Goal: Task Accomplishment & Management: Manage account settings

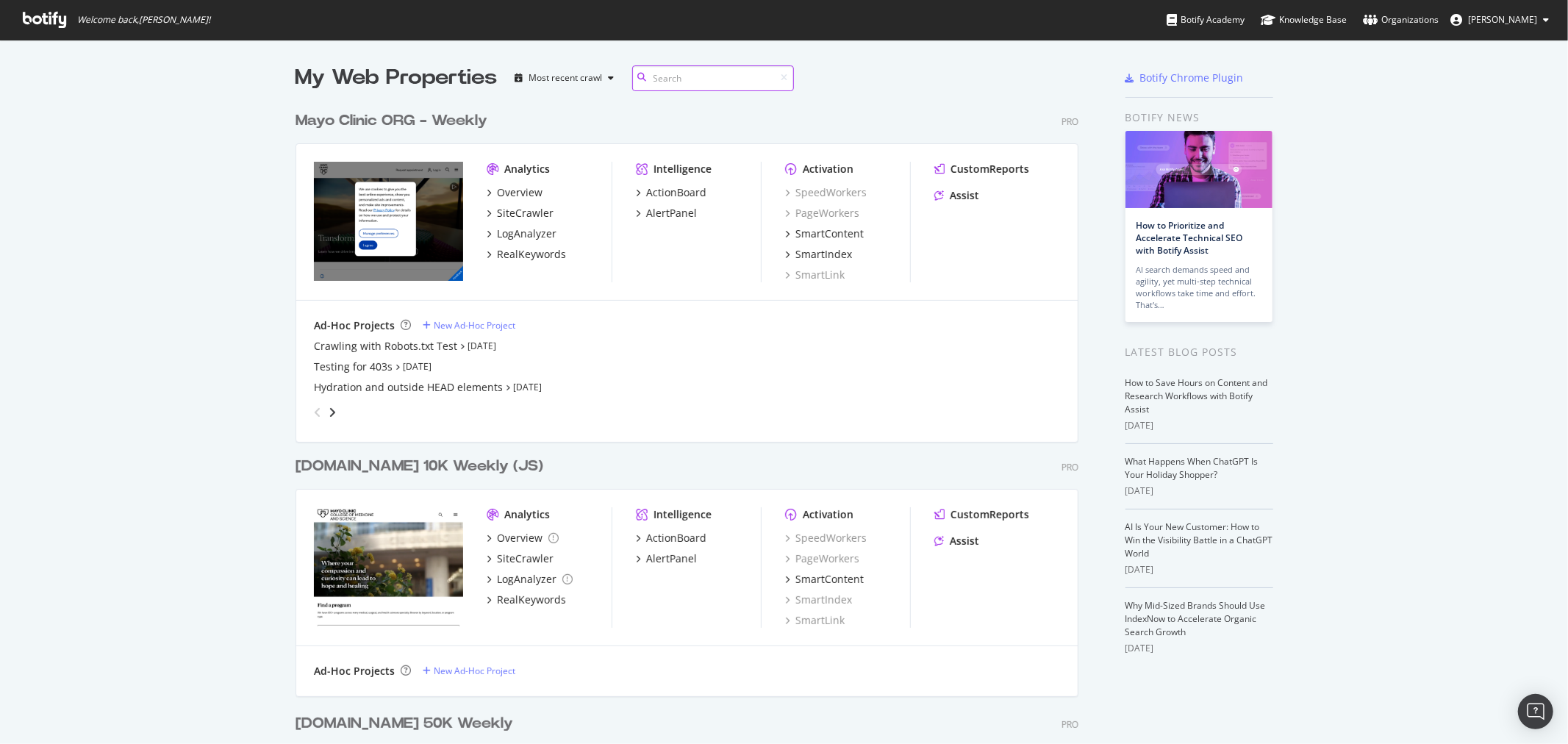
scroll to position [732, 1544]
click at [505, 233] on div "LogAnalyzer" at bounding box center [526, 233] width 59 height 15
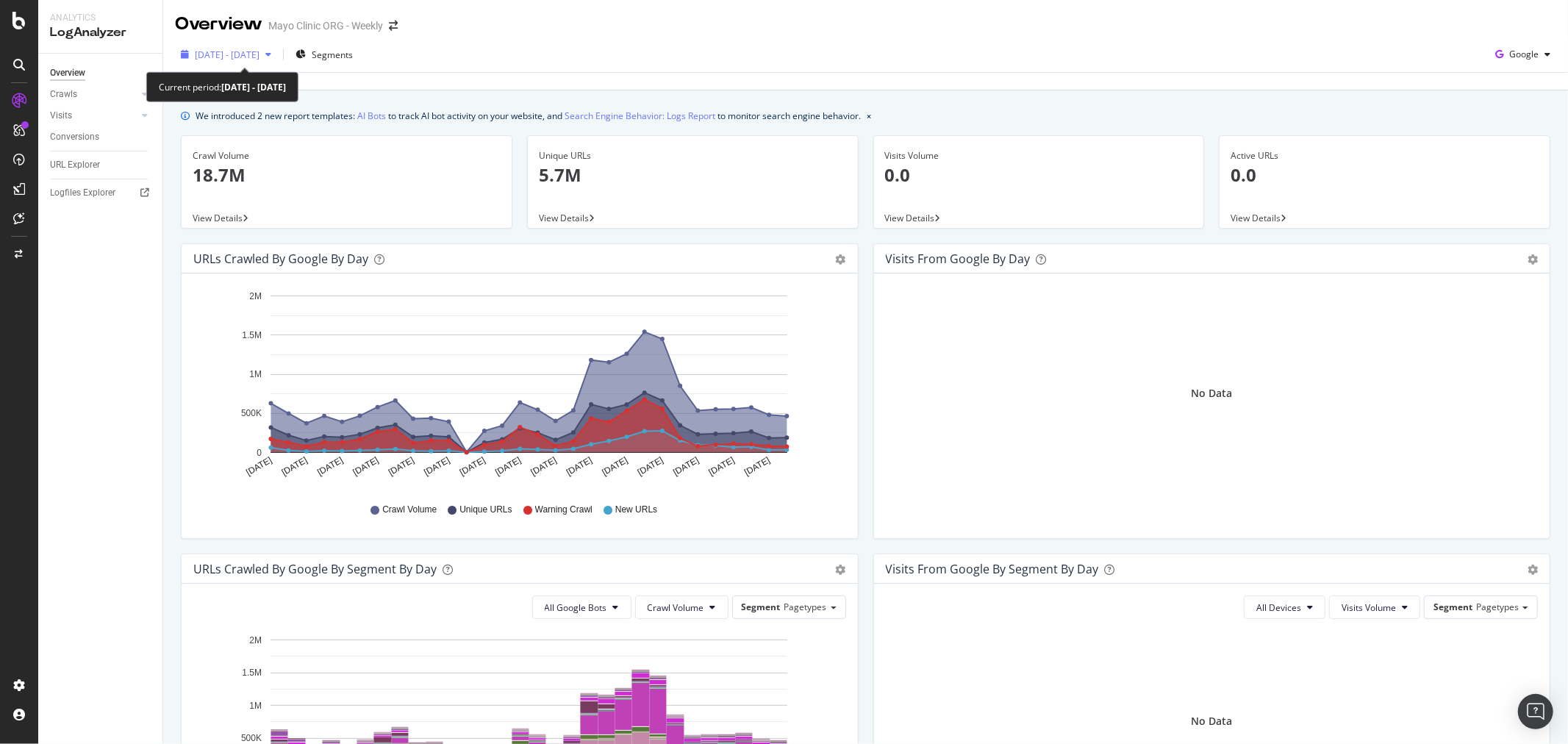
click at [224, 54] on span "[DATE] - [DATE]" at bounding box center [227, 55] width 64 height 12
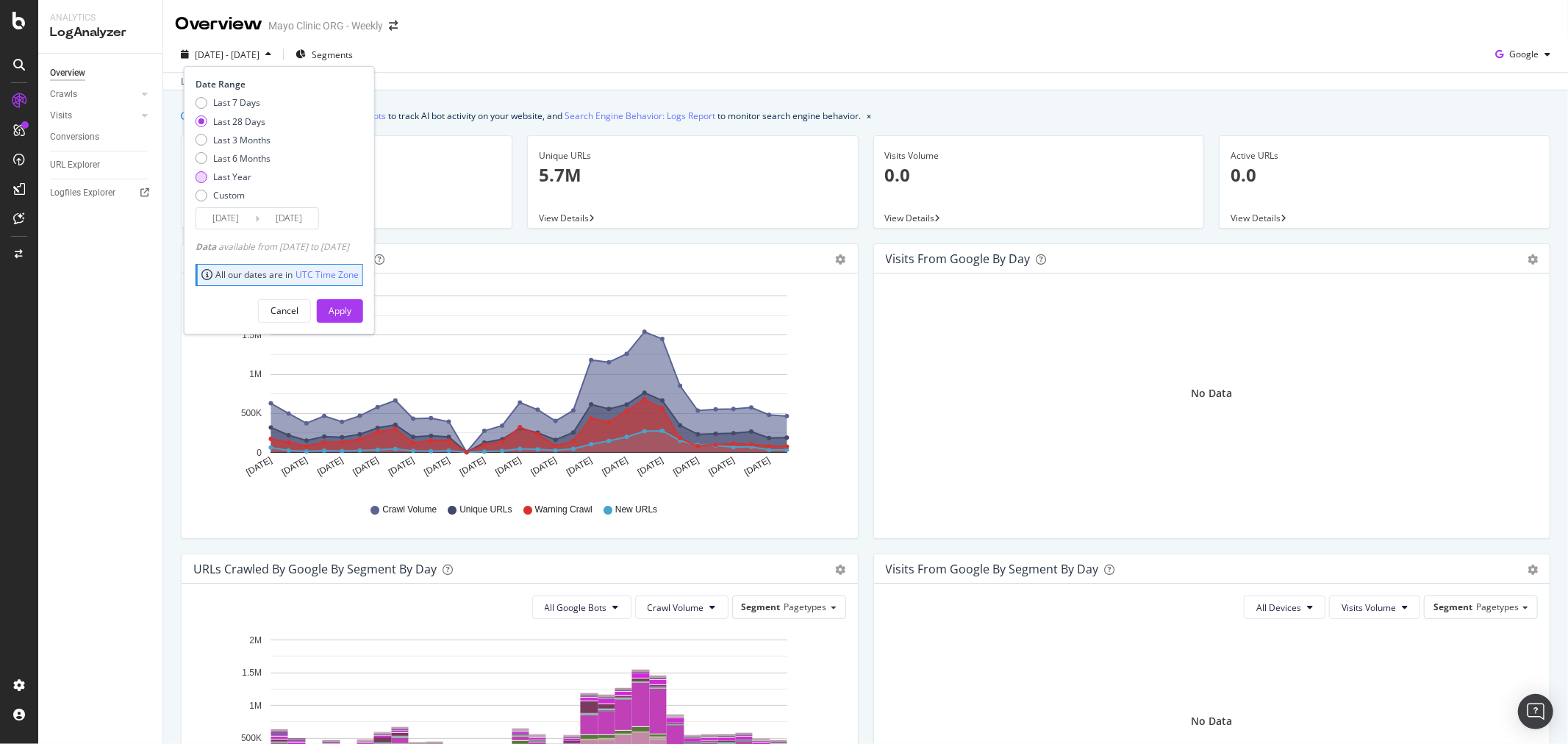
click at [225, 179] on div "Last Year" at bounding box center [232, 177] width 38 height 12
type input "[DATE]"
click at [352, 307] on div "Apply" at bounding box center [340, 311] width 23 height 12
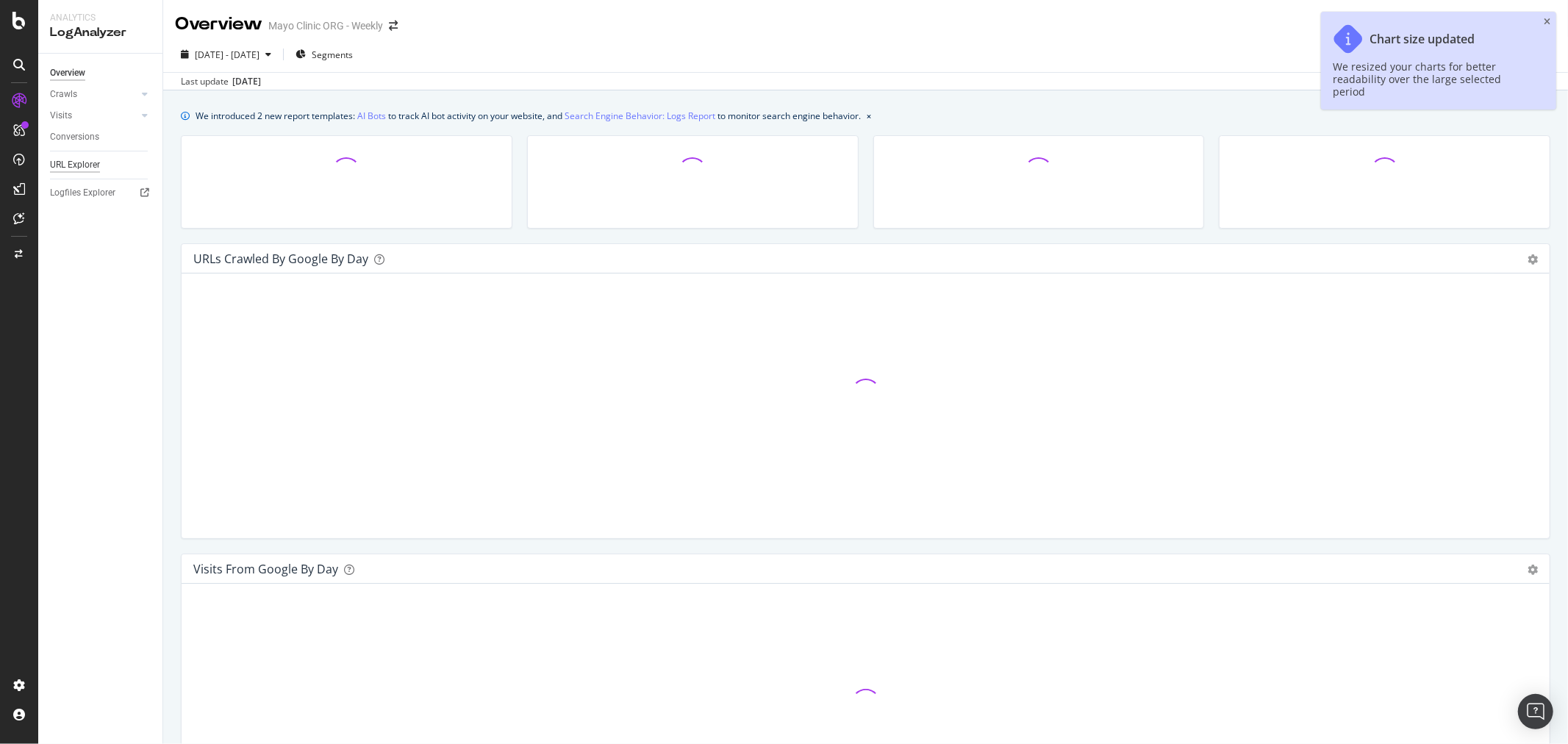
click at [85, 162] on div "URL Explorer" at bounding box center [74, 165] width 50 height 16
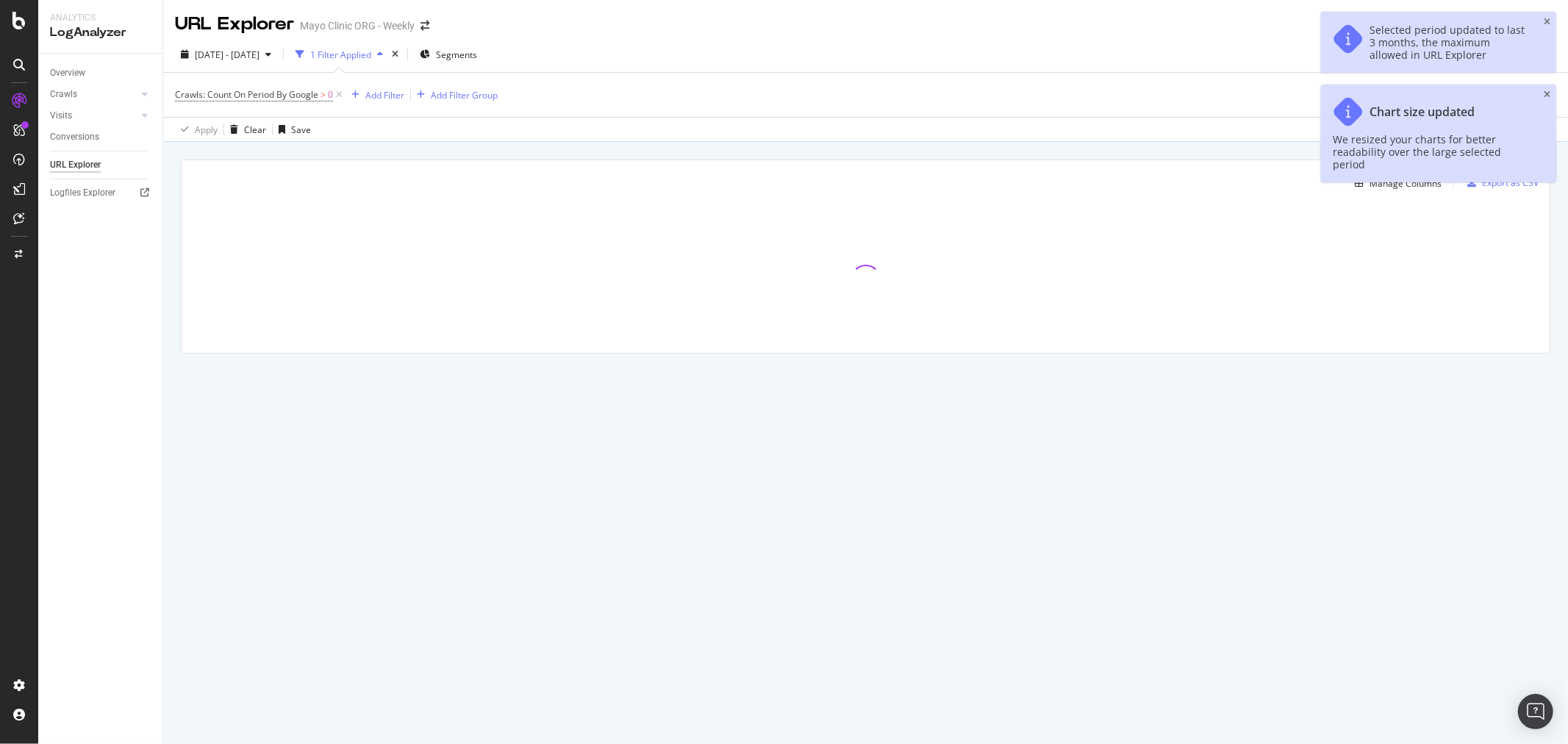
click at [385, 83] on div "Crawls: Count On Period By Google > 0 Add Filter Add Filter Group" at bounding box center [865, 95] width 1381 height 44
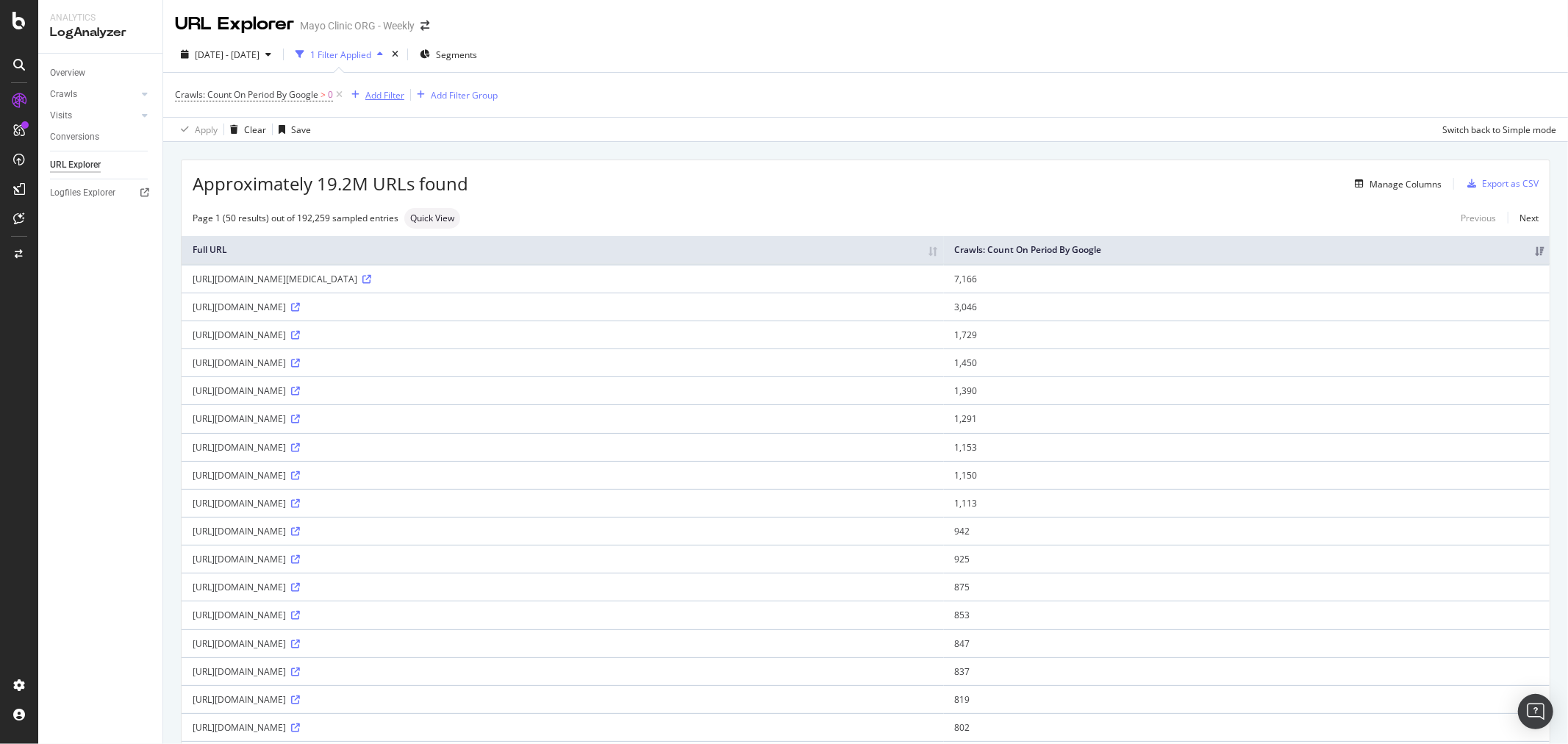
click at [378, 99] on div "Add Filter" at bounding box center [385, 95] width 39 height 12
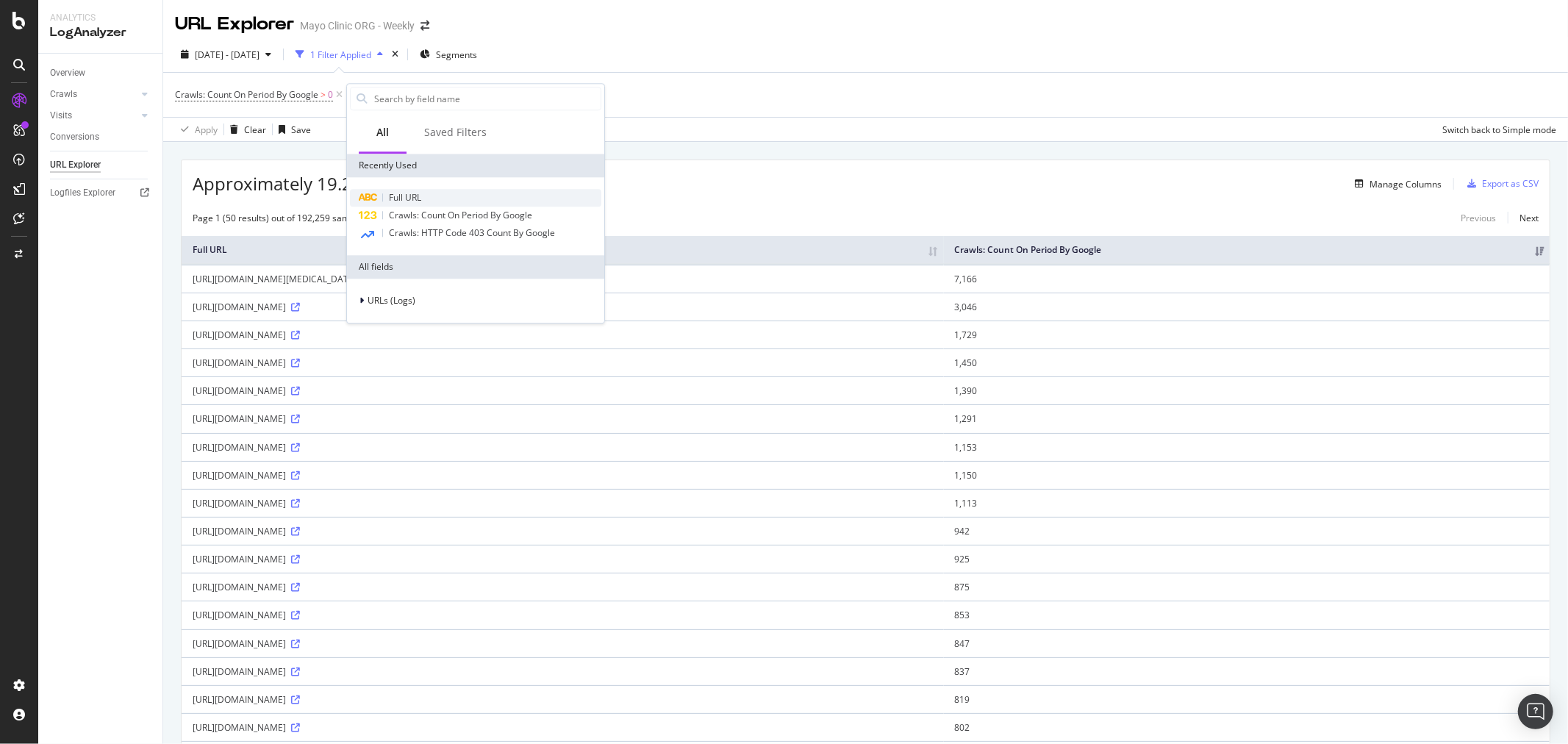
click at [414, 189] on div "Full URL" at bounding box center [475, 198] width 251 height 17
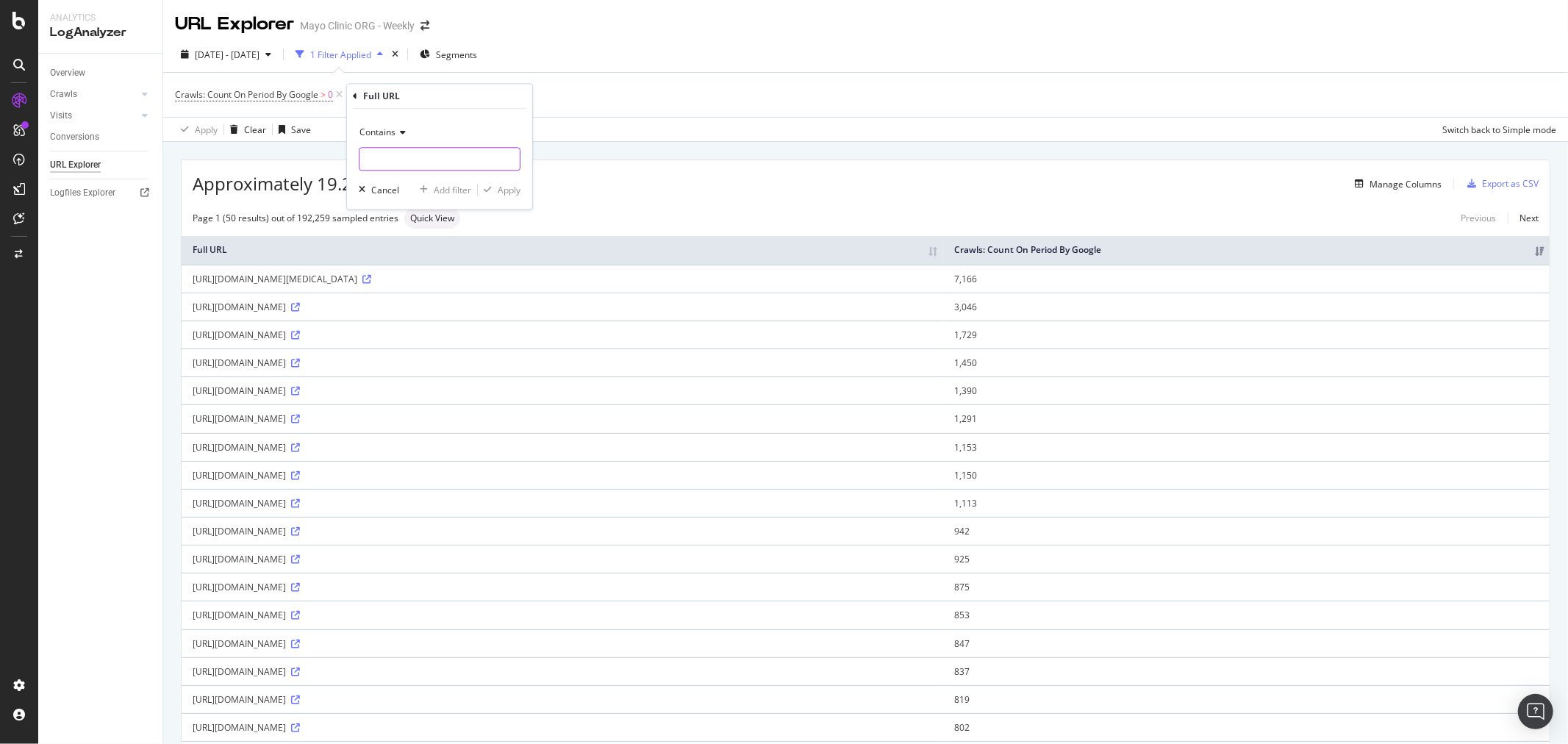
click at [415, 159] on input "text" at bounding box center [439, 158] width 160 height 23
paste input "/content/mayoclinic/"
type input "/content/mayoclinic/"
click at [493, 193] on div "button" at bounding box center [487, 190] width 20 height 9
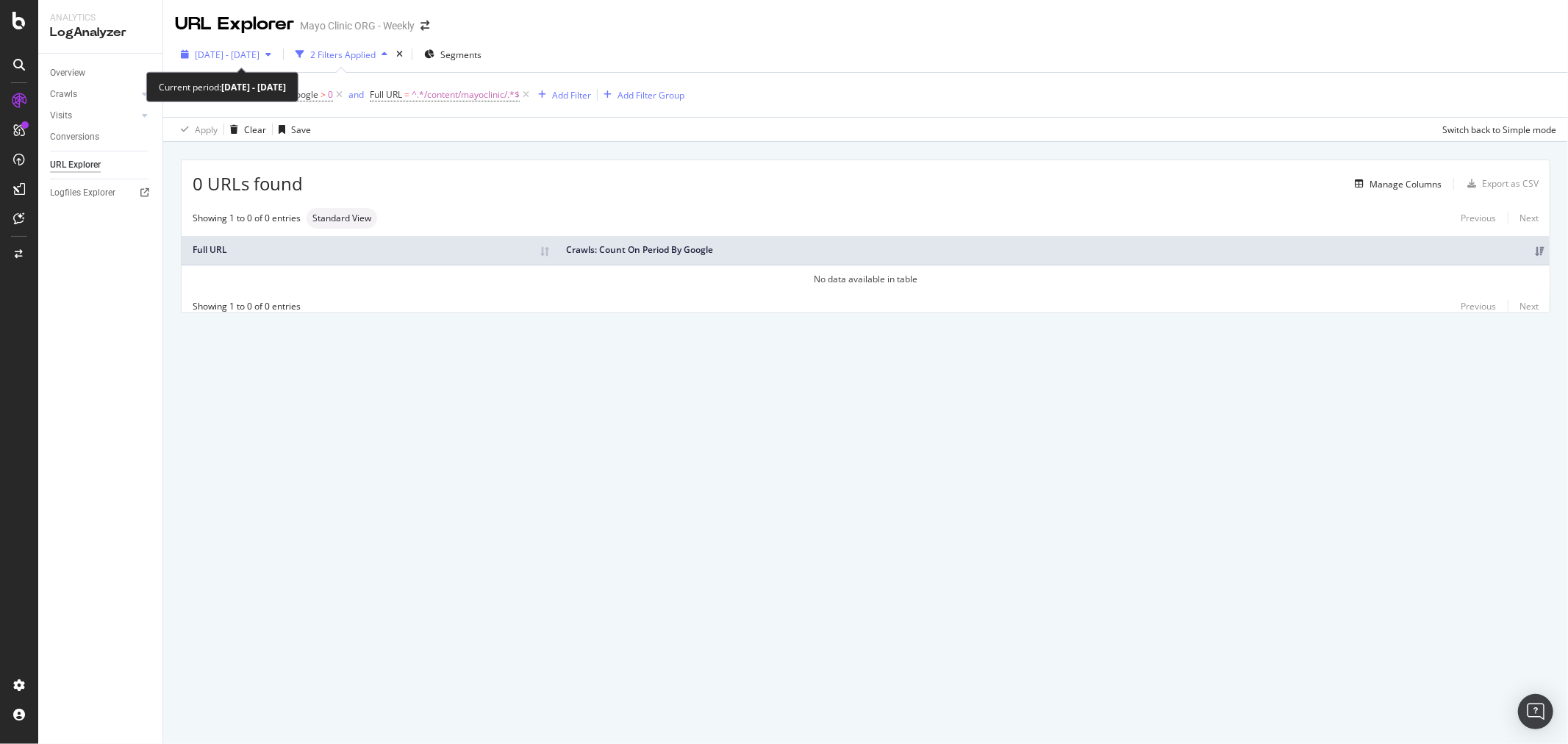
click at [234, 50] on span "[DATE] - [DATE]" at bounding box center [227, 55] width 64 height 12
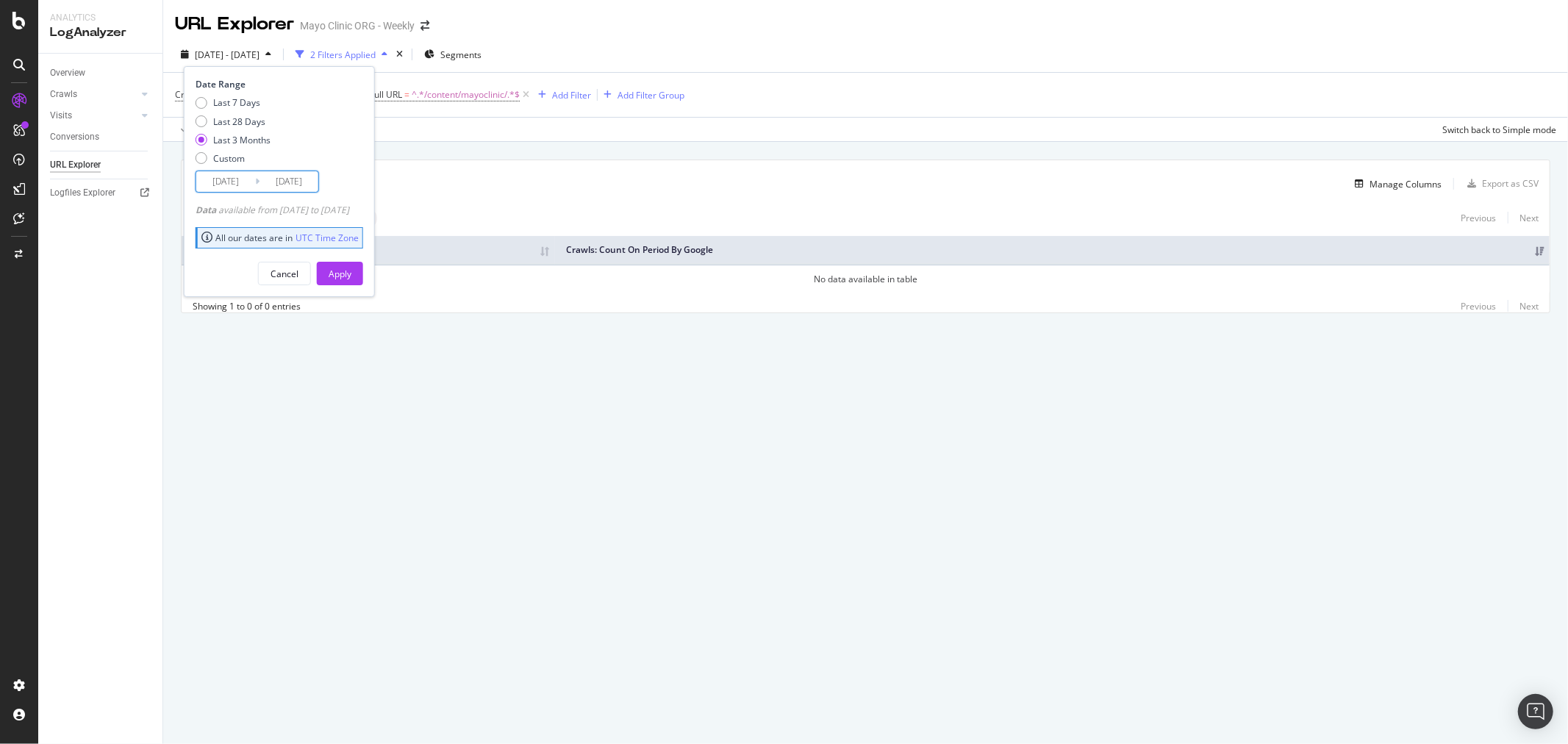
click at [235, 179] on input "[DATE]" at bounding box center [226, 182] width 59 height 21
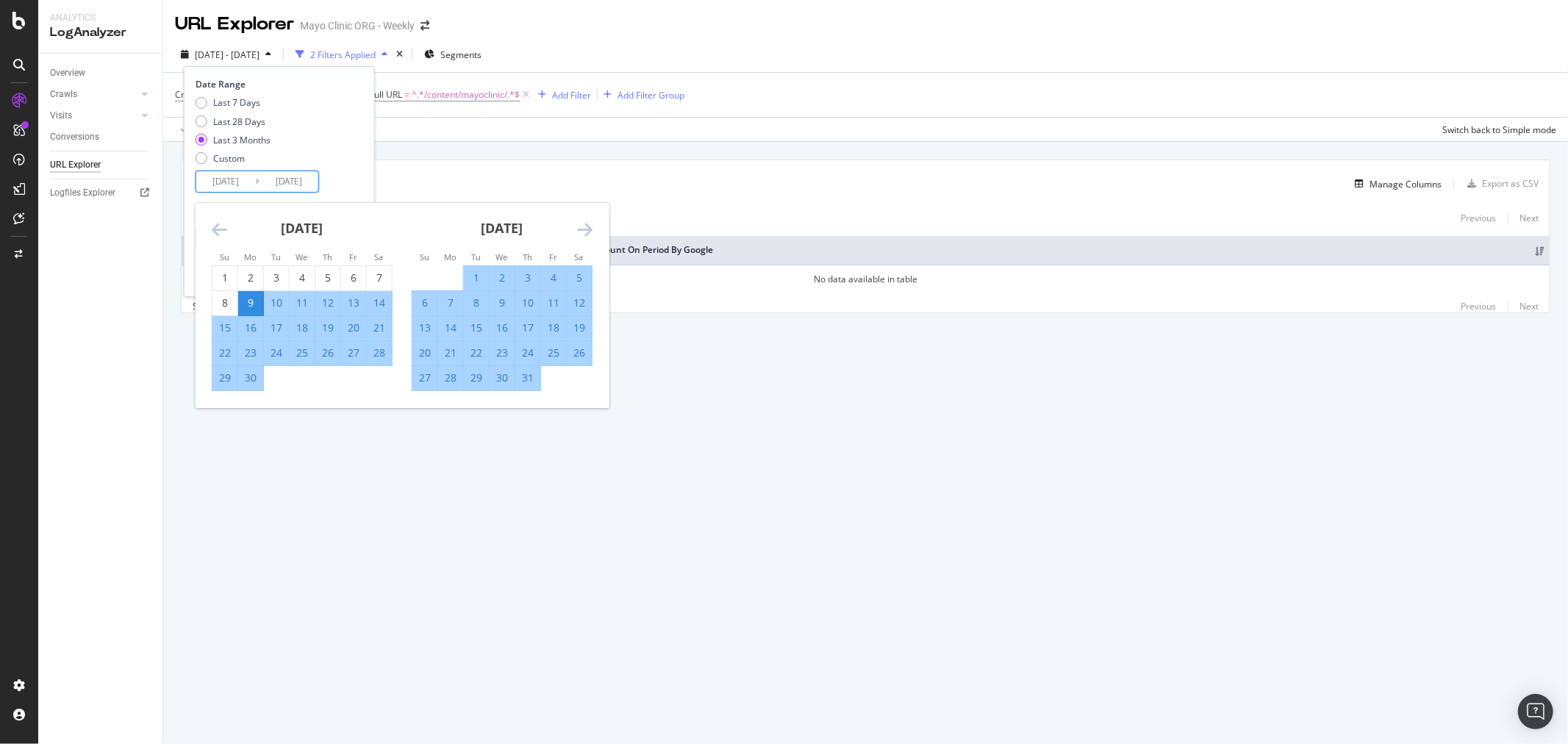
click at [223, 225] on icon "Move backward to switch to the previous month." at bounding box center [219, 229] width 16 height 17
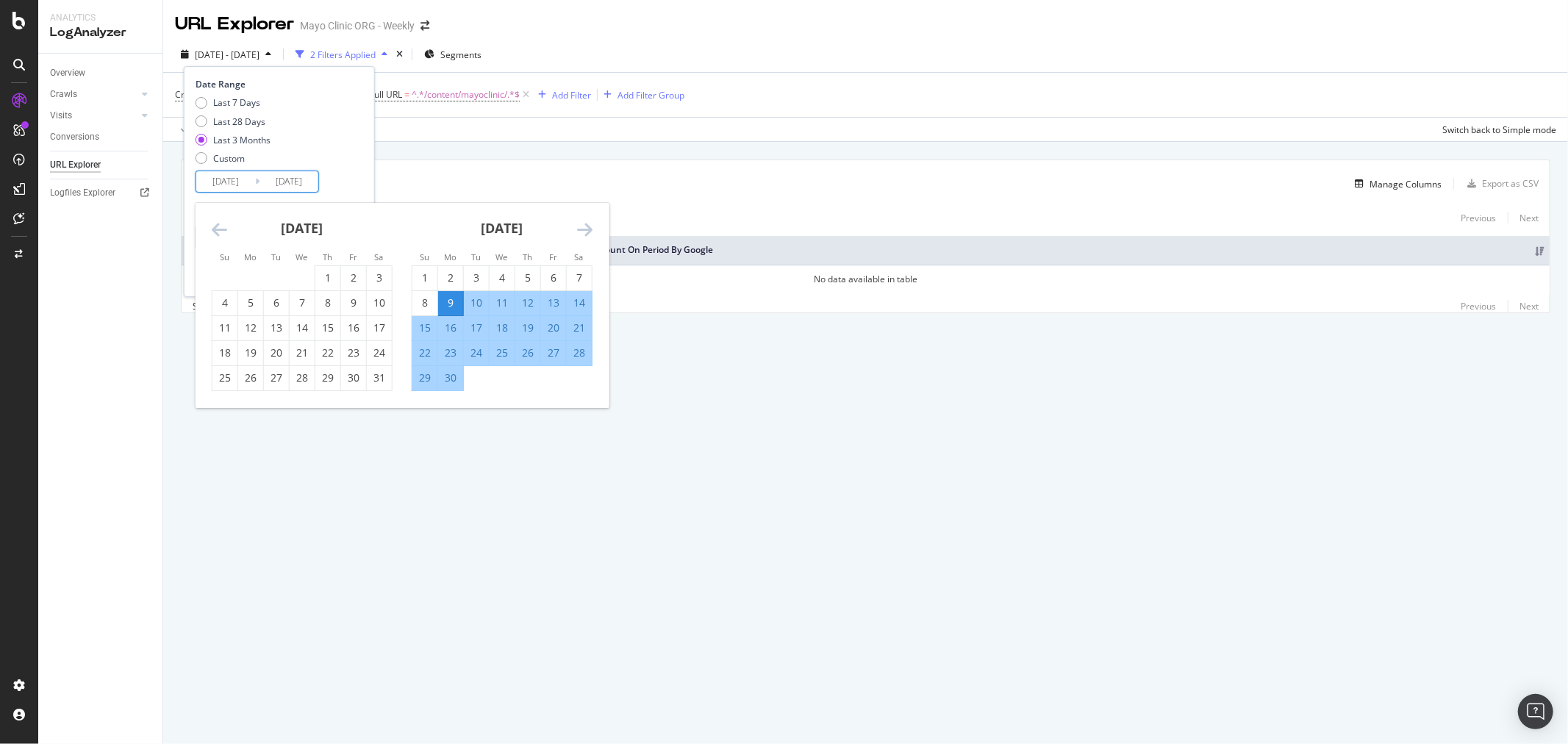
click at [223, 225] on icon "Move backward to switch to the previous month." at bounding box center [219, 229] width 16 height 17
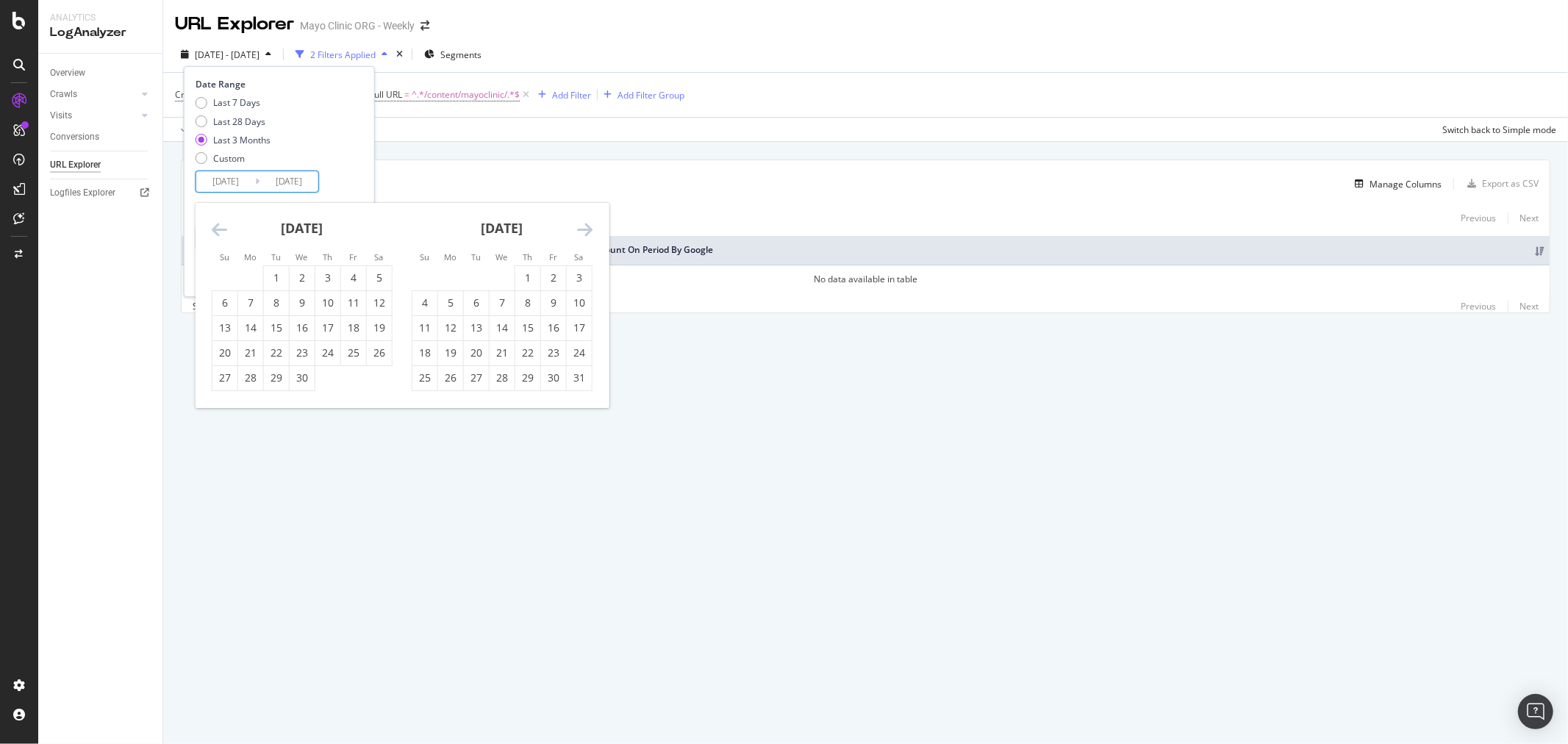
click at [223, 225] on icon "Move backward to switch to the previous month." at bounding box center [219, 229] width 16 height 17
click at [225, 218] on div "[DATE]" at bounding box center [302, 234] width 181 height 63
click at [224, 230] on icon "Move backward to switch to the previous month." at bounding box center [219, 229] width 16 height 17
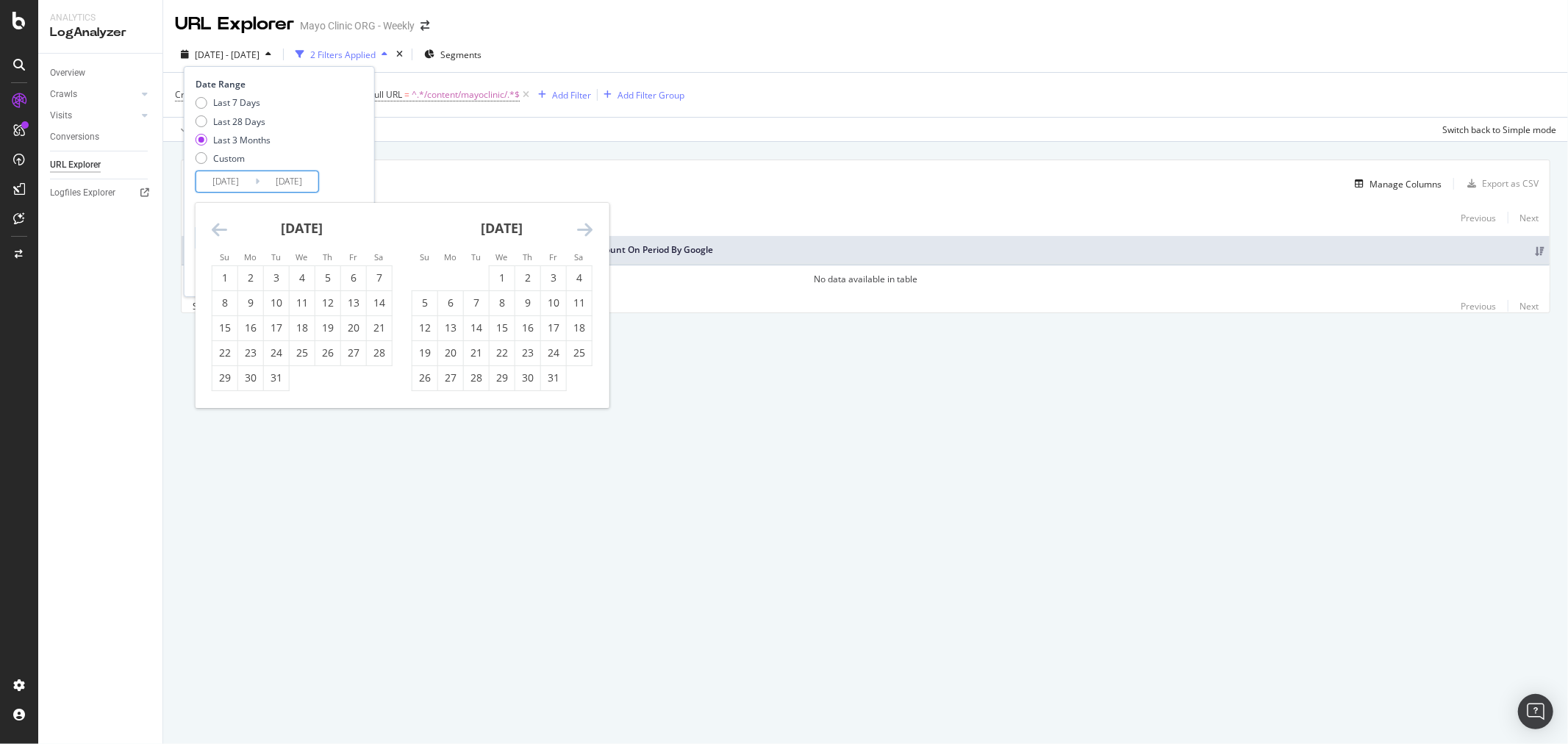
click at [359, 135] on div "Last 7 Days Last 28 Days Last 3 Months Custom" at bounding box center [278, 133] width 164 height 74
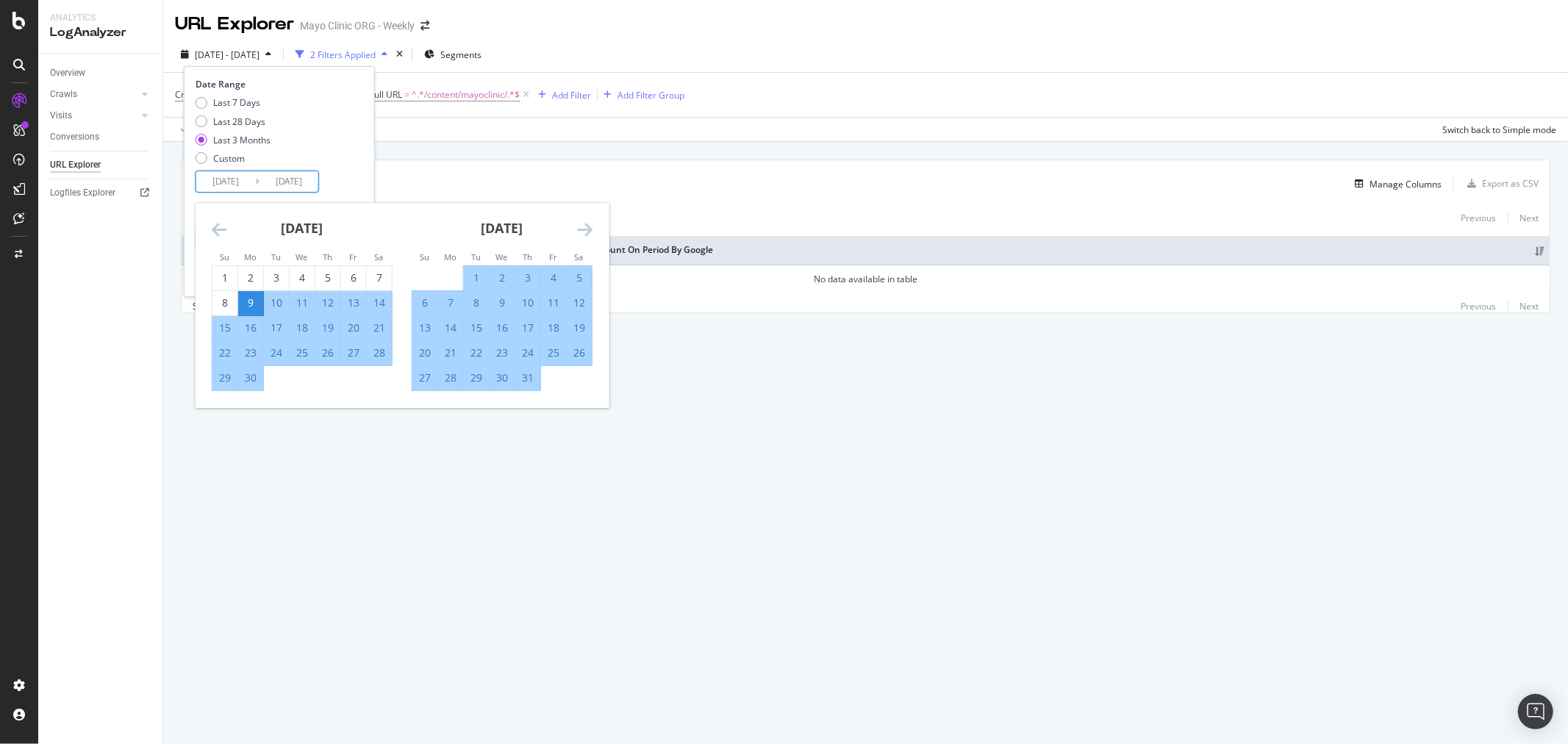
click at [218, 187] on input "[DATE]" at bounding box center [226, 182] width 59 height 21
click at [210, 231] on div "[DATE] 1 2 3 4 5 6 7 8 9 10 11 12 13 14 15 16 17 18 19 20 21 22 23 24 25 26 27 …" at bounding box center [302, 297] width 200 height 188
click at [213, 230] on icon "Move backward to switch to the previous month." at bounding box center [219, 229] width 16 height 17
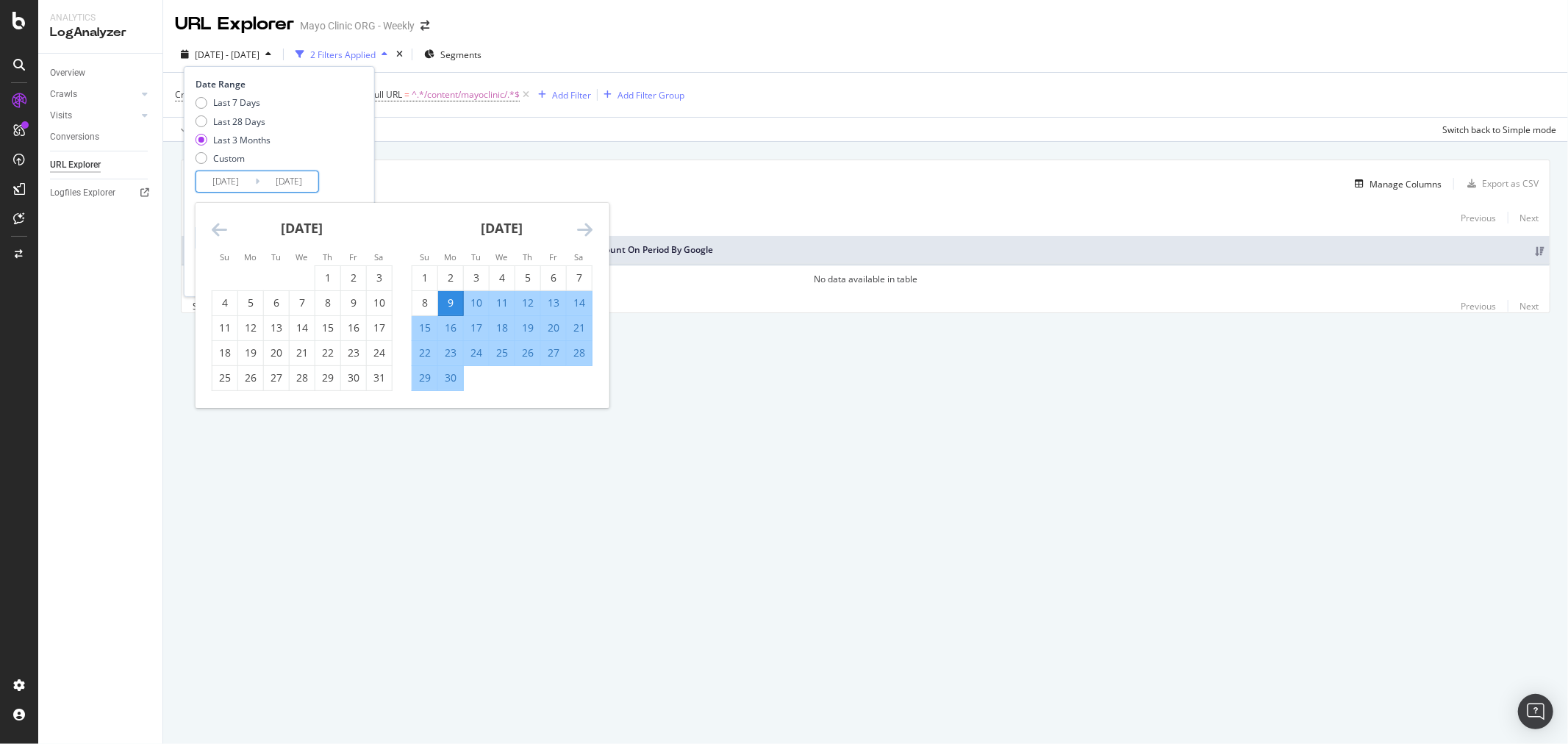
click at [213, 230] on icon "Move backward to switch to the previous month." at bounding box center [219, 229] width 16 height 17
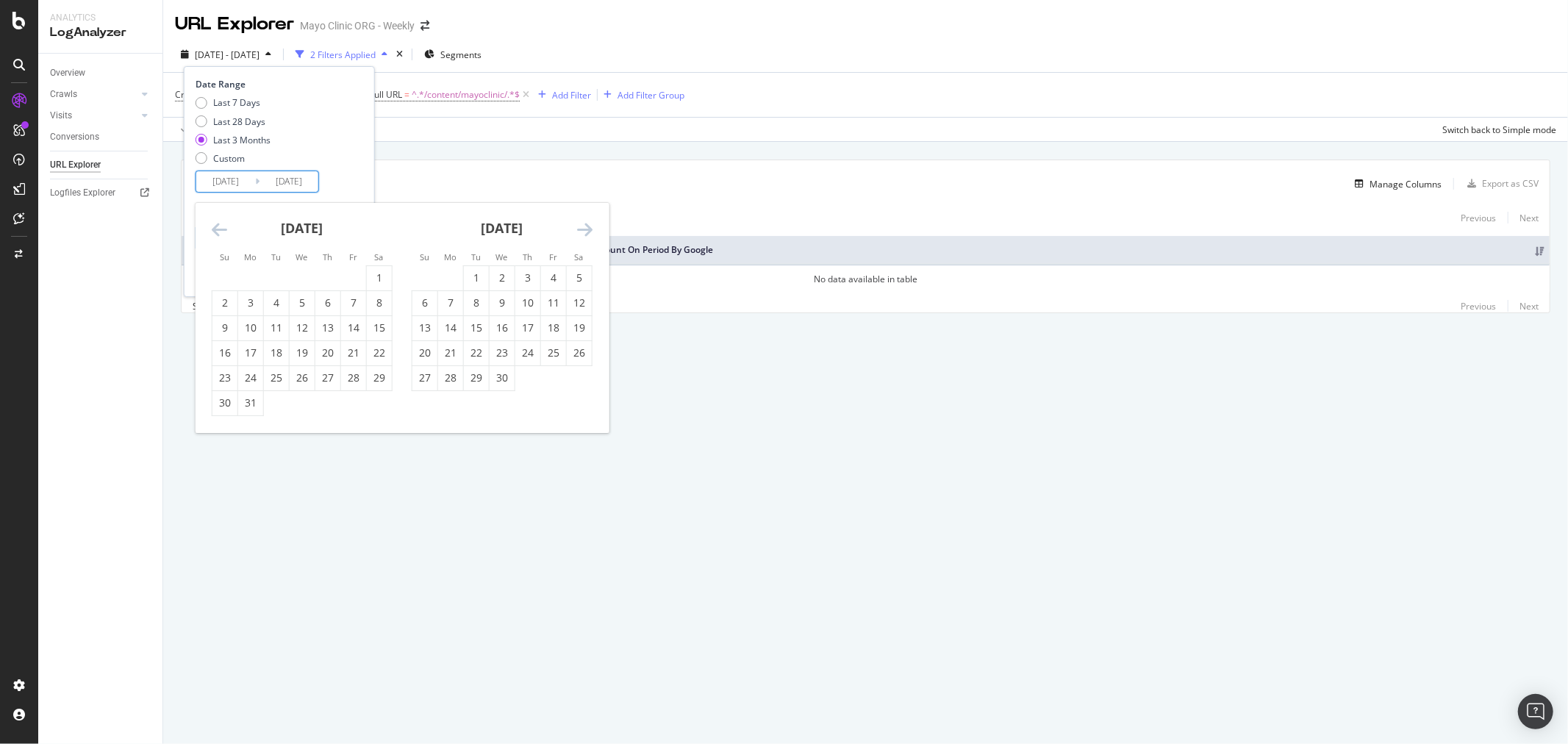
click at [213, 230] on icon "Move backward to switch to the previous month." at bounding box center [219, 229] width 16 height 17
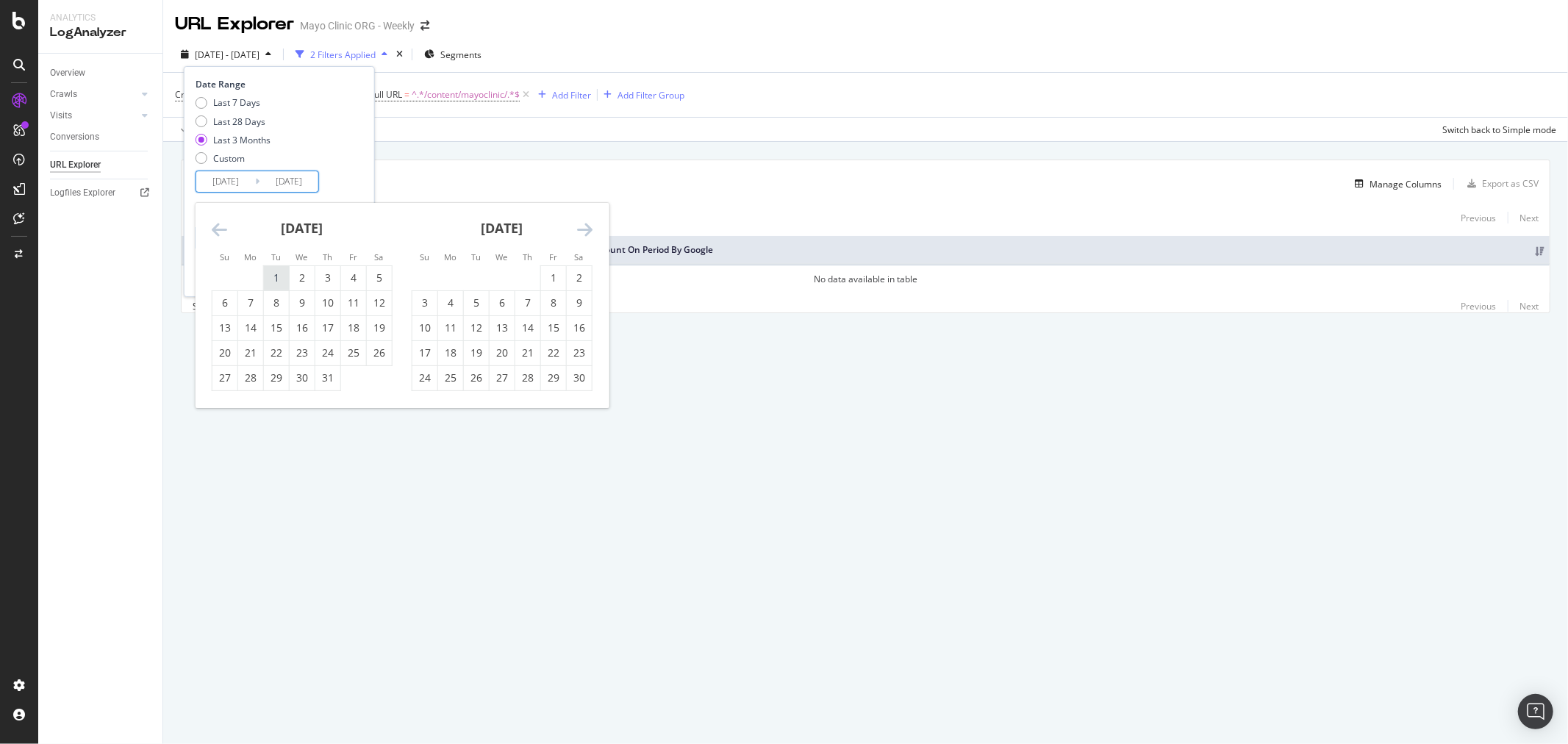
click at [273, 271] on div "1" at bounding box center [276, 278] width 25 height 15
type input "[DATE]"
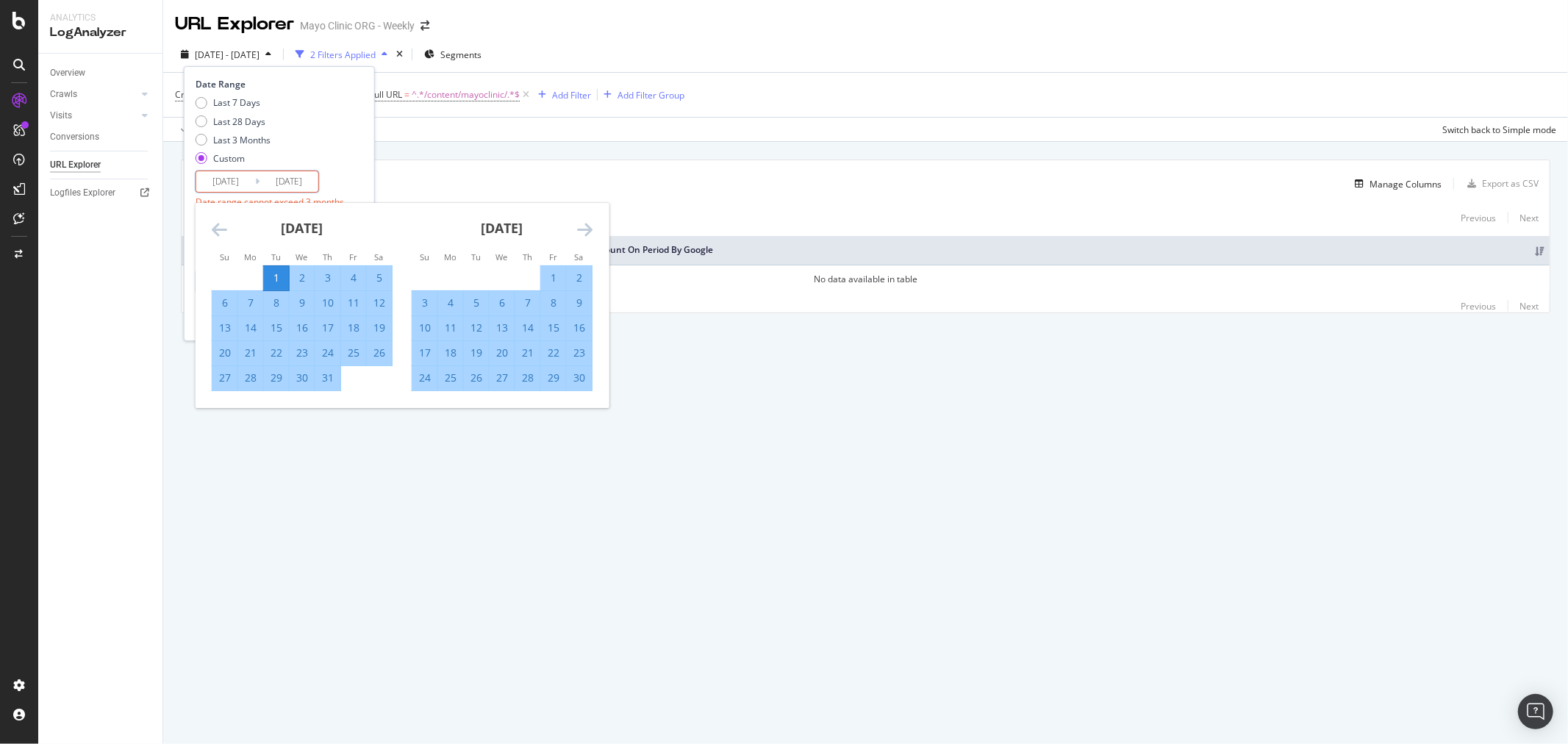
click at [582, 225] on icon "Move forward to switch to the next month." at bounding box center [585, 229] width 16 height 17
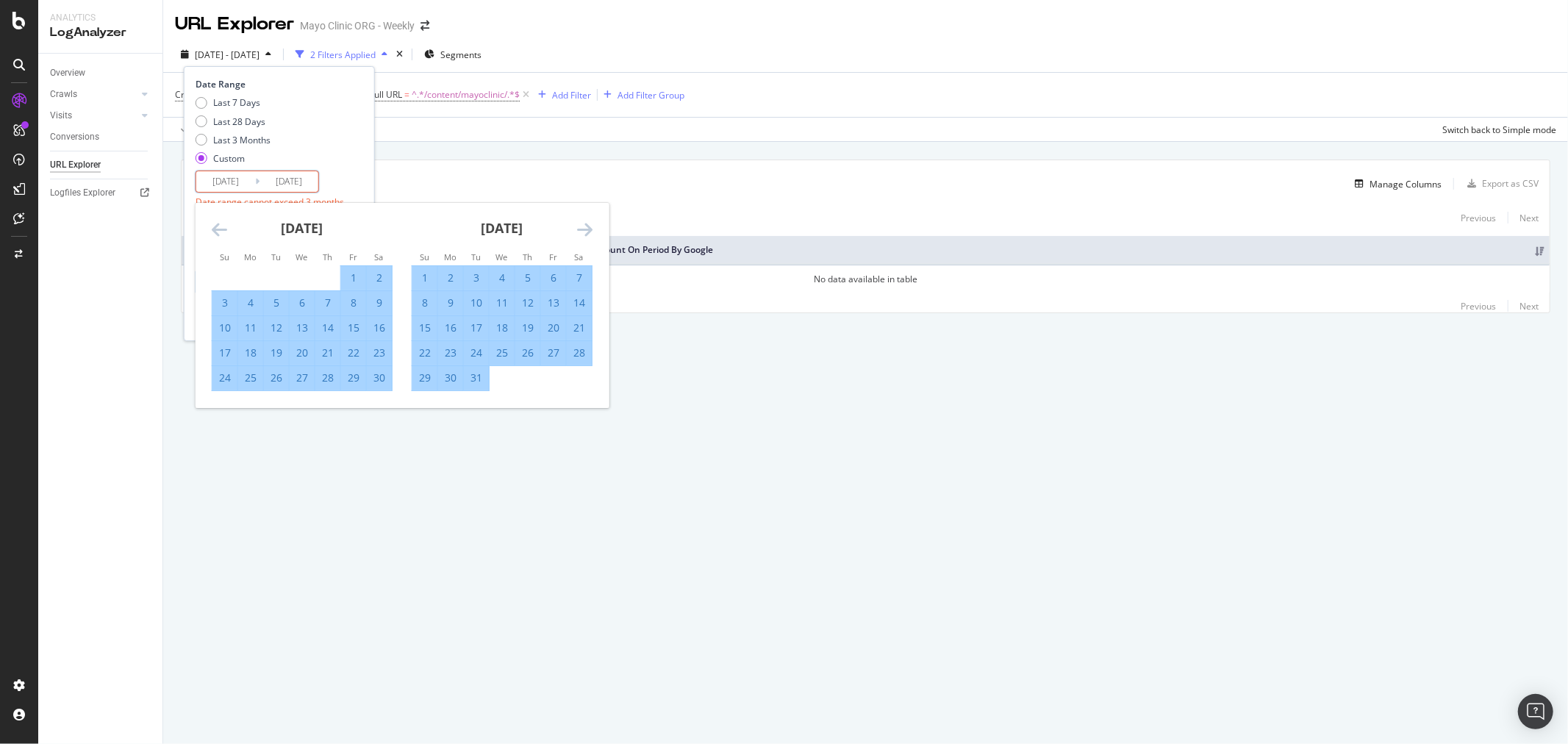
click at [582, 228] on icon "Move forward to switch to the next month." at bounding box center [585, 229] width 16 height 17
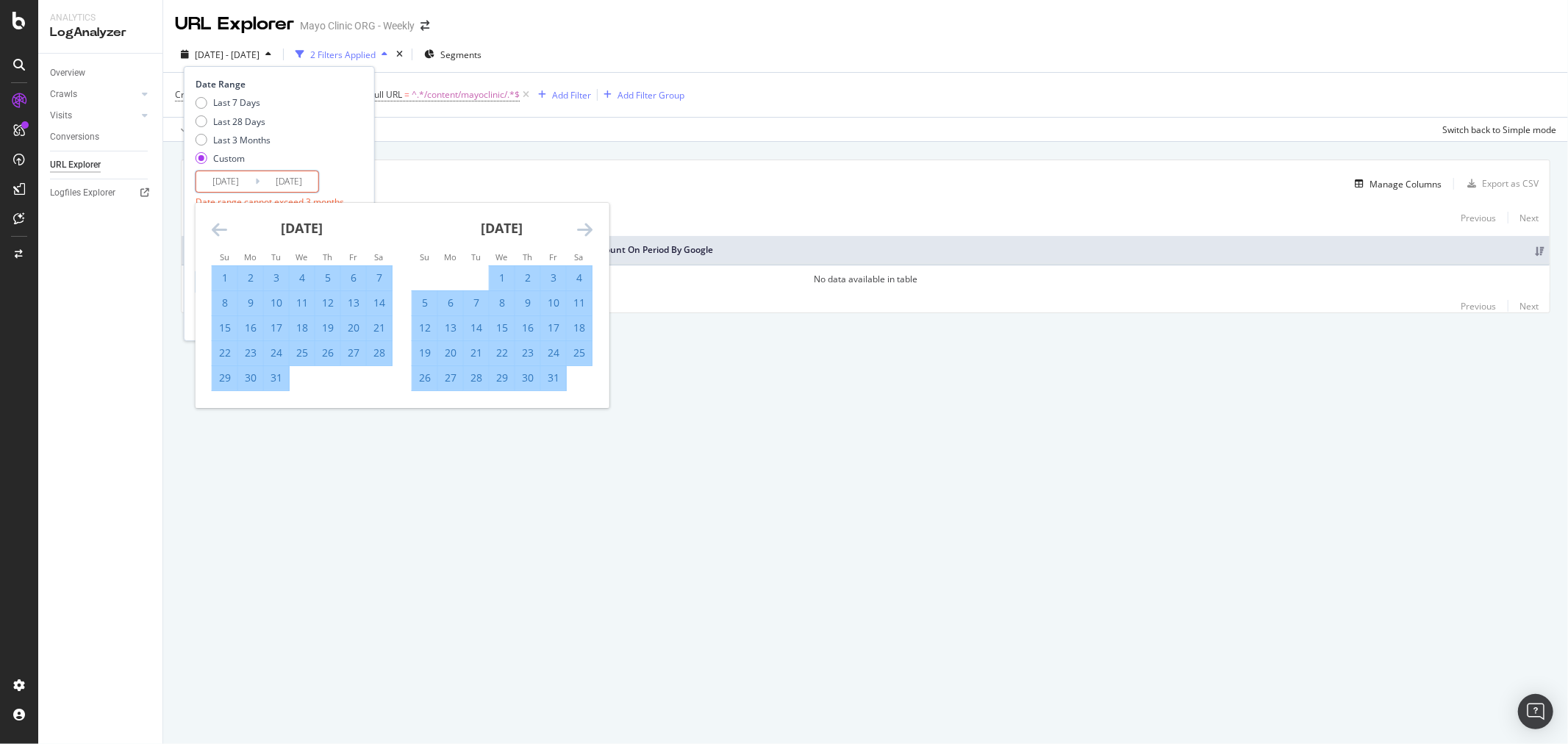
click at [582, 229] on icon "Move forward to switch to the next month." at bounding box center [585, 229] width 16 height 17
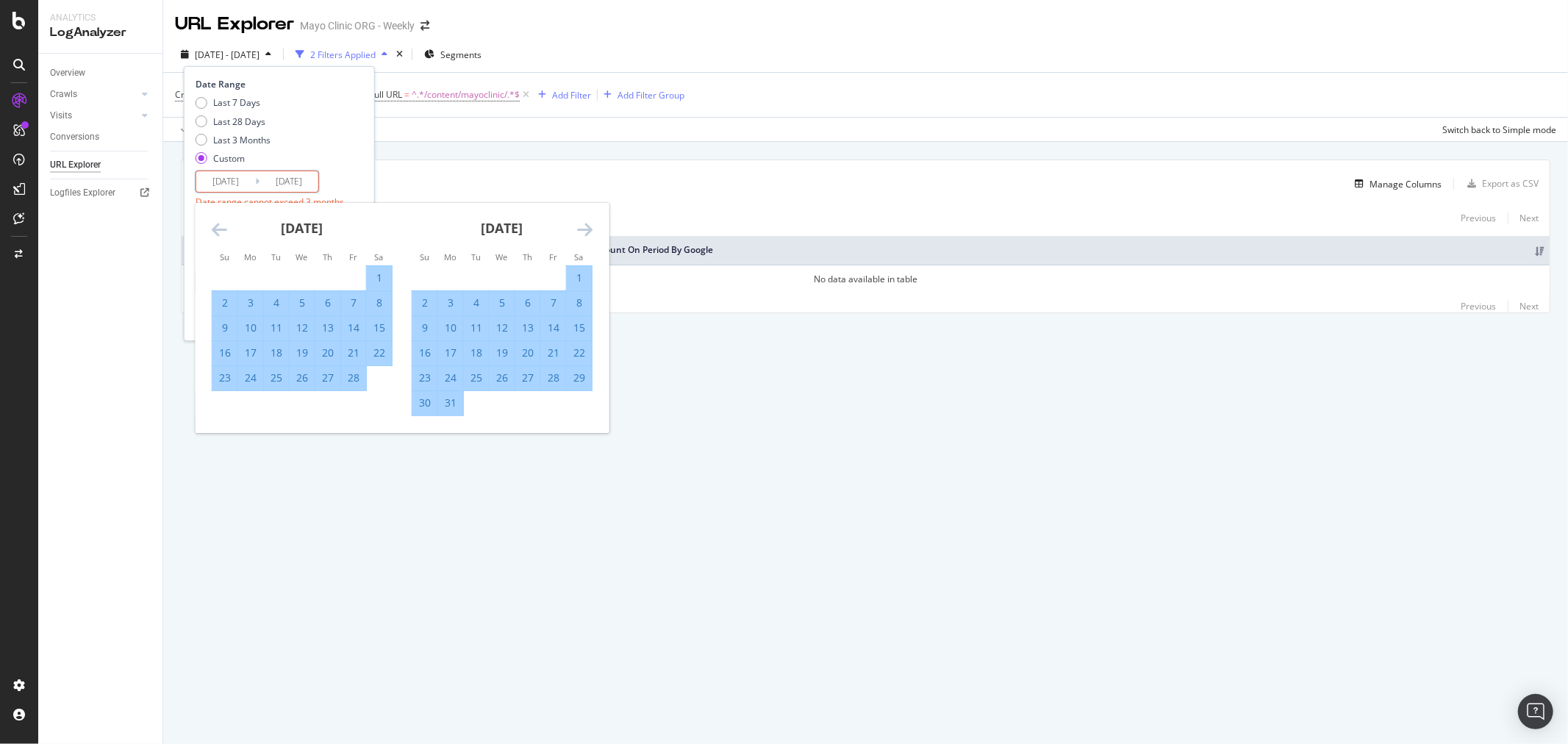
click at [582, 229] on icon "Move forward to switch to the next month." at bounding box center [585, 229] width 16 height 17
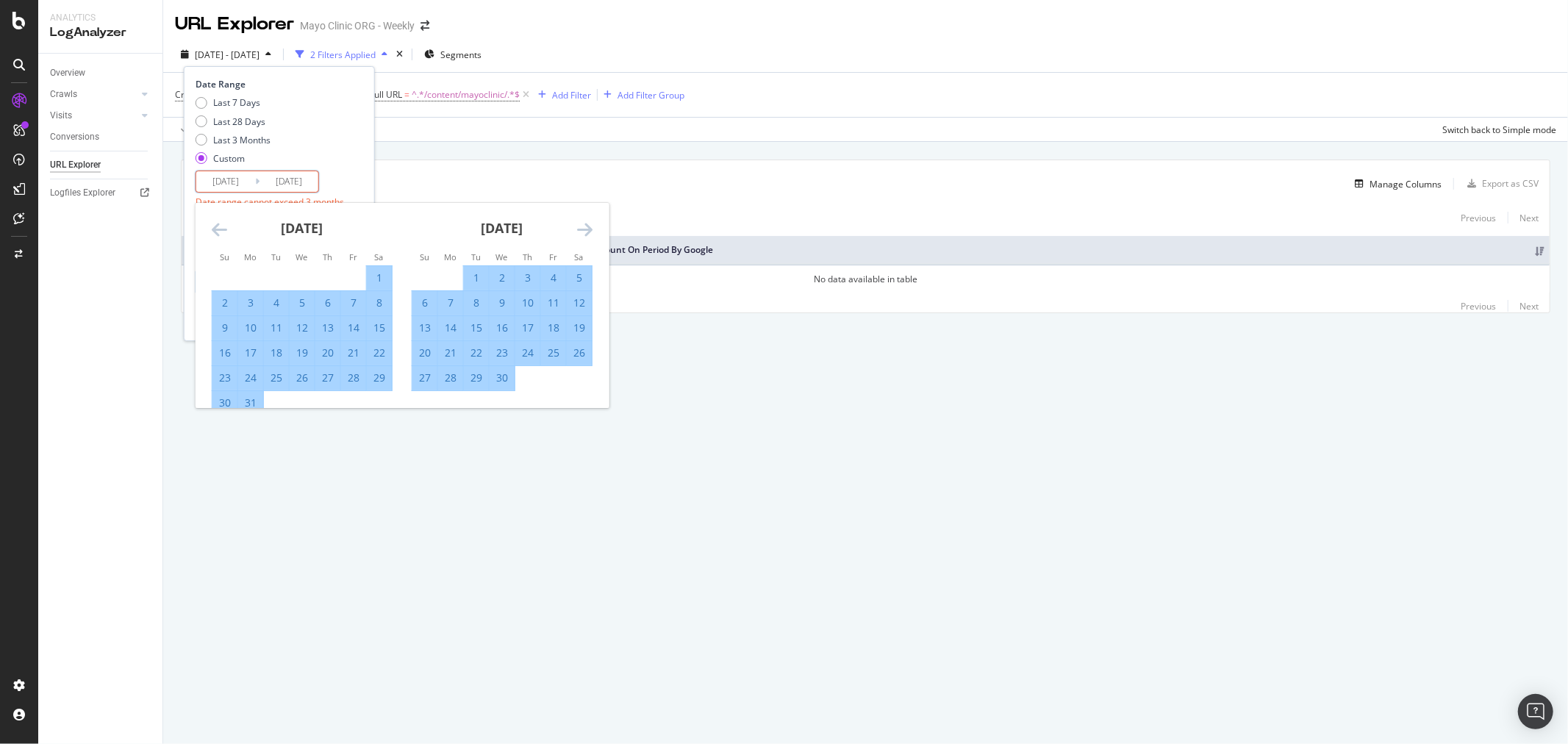
click at [581, 231] on icon "Move forward to switch to the next month." at bounding box center [585, 229] width 16 height 17
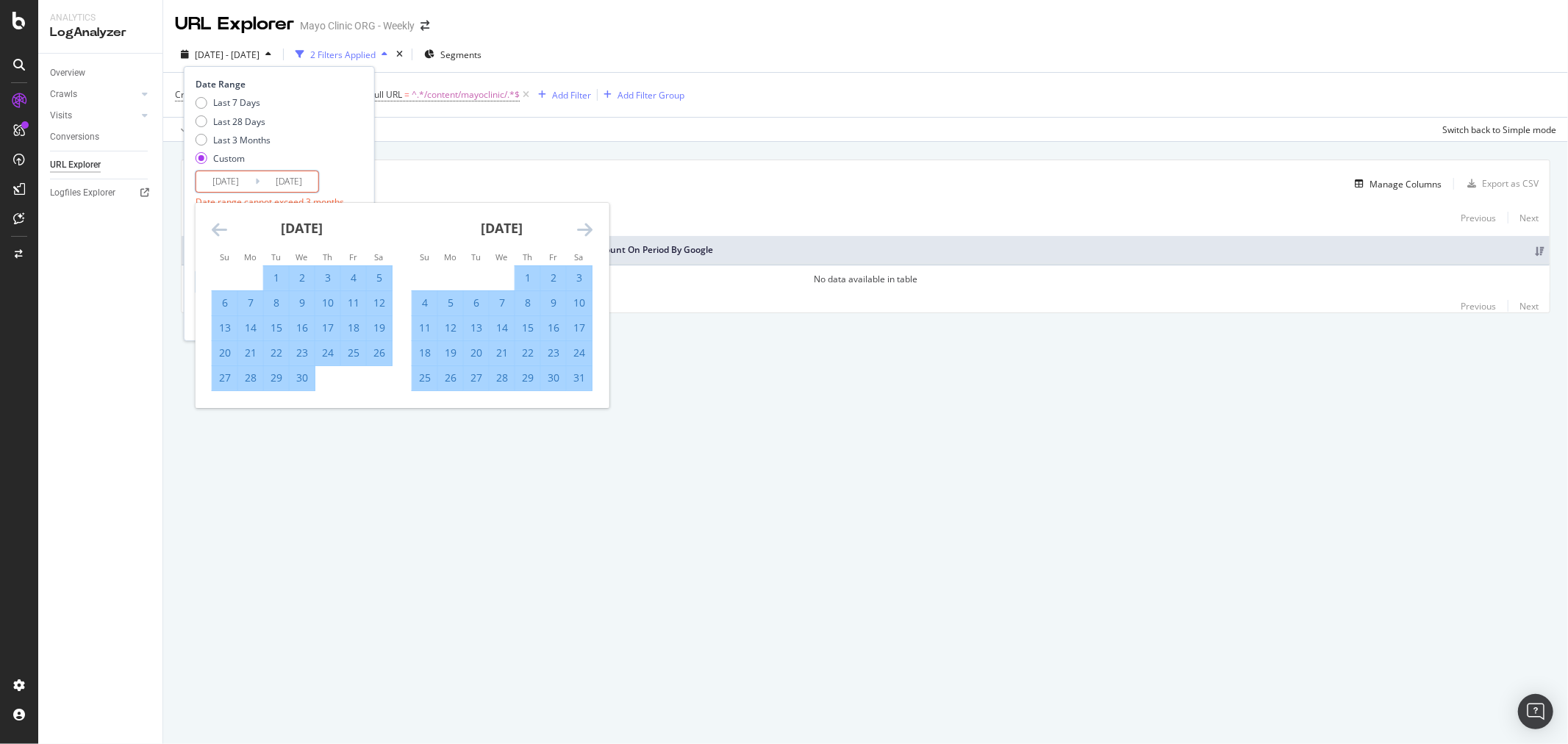
click at [585, 230] on icon "Move forward to switch to the next month." at bounding box center [585, 229] width 16 height 17
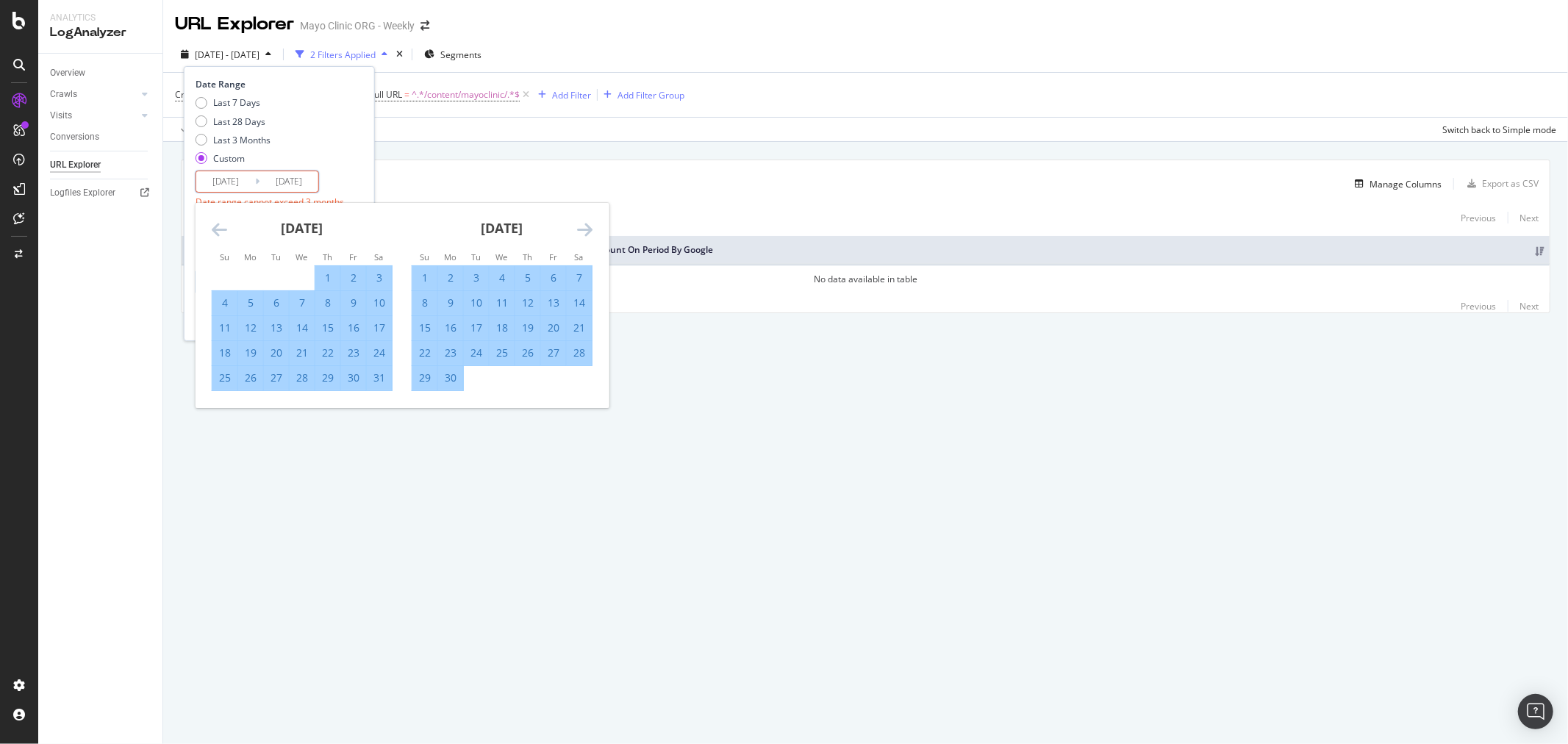
click at [384, 384] on div "31" at bounding box center [379, 378] width 25 height 15
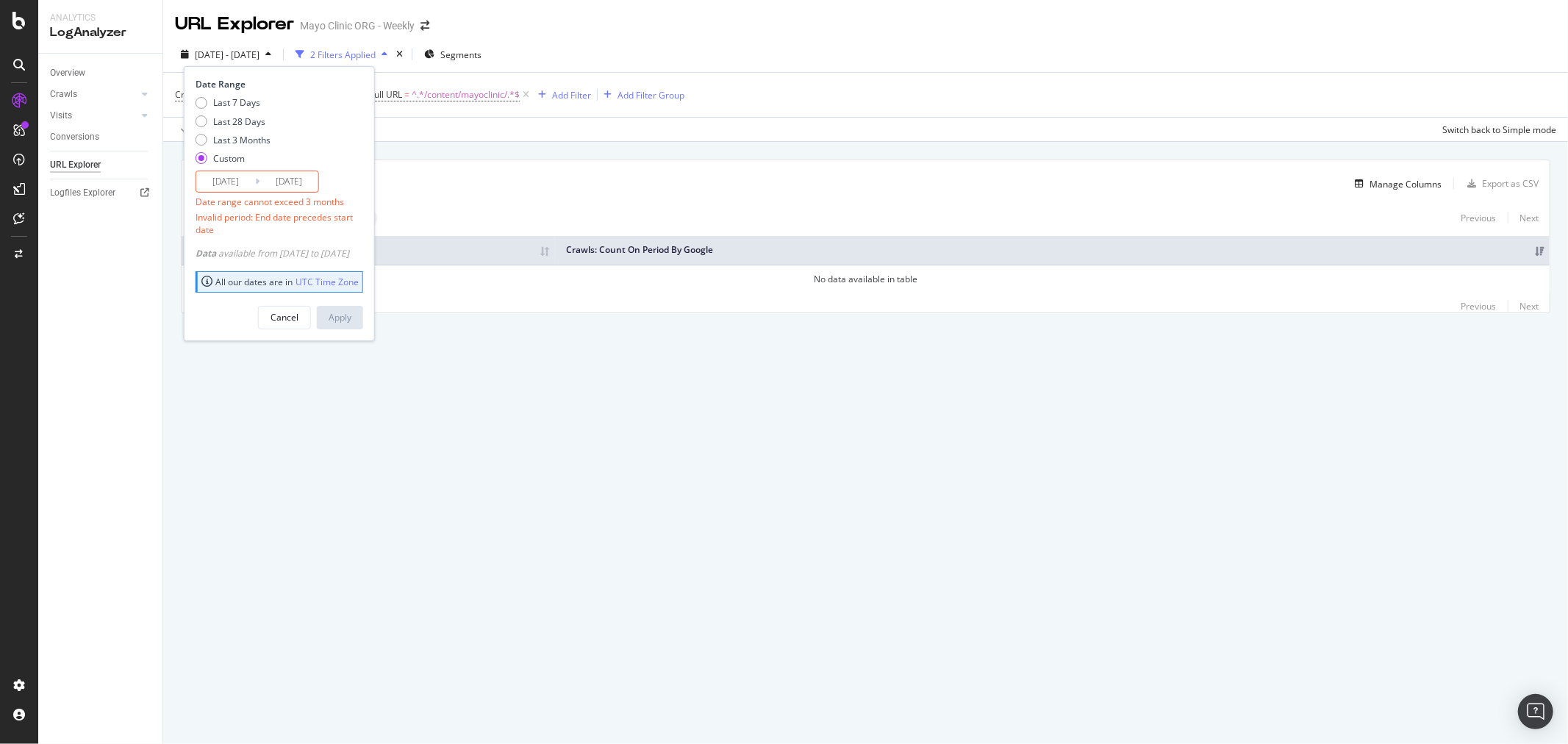
click at [309, 216] on div "Invalid period: End date precedes start date" at bounding box center [278, 223] width 164 height 25
click at [340, 184] on div "Date Range Last 7 Days Last 28 Days Last 3 Months Custom [DATE] Navigate forwar…" at bounding box center [278, 158] width 164 height 158
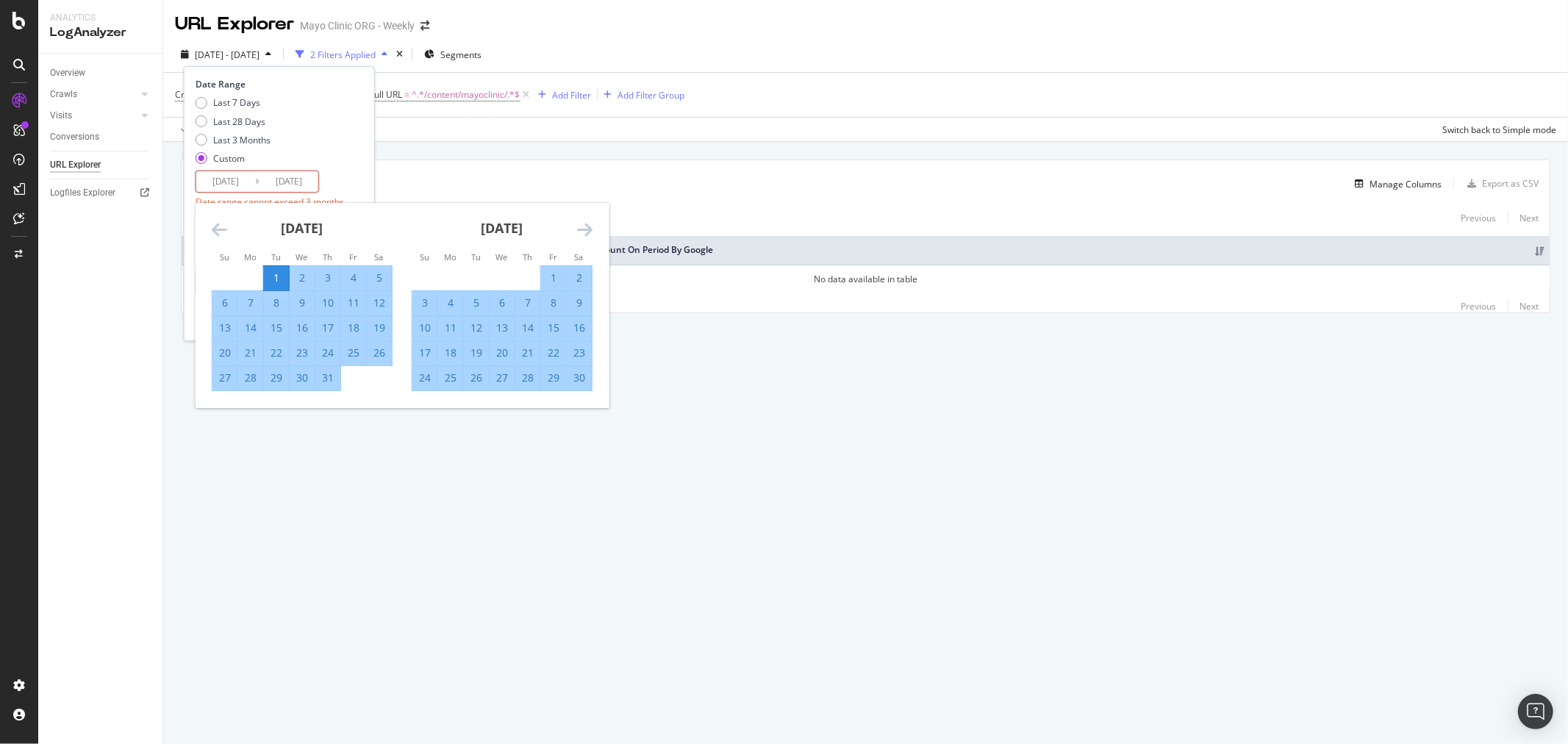
click at [298, 182] on input "[DATE]" at bounding box center [289, 182] width 59 height 21
click at [354, 187] on div "Date Range Last 7 Days Last 28 Days Last 3 Months Custom [DATE] Navigate forwar…" at bounding box center [278, 158] width 164 height 158
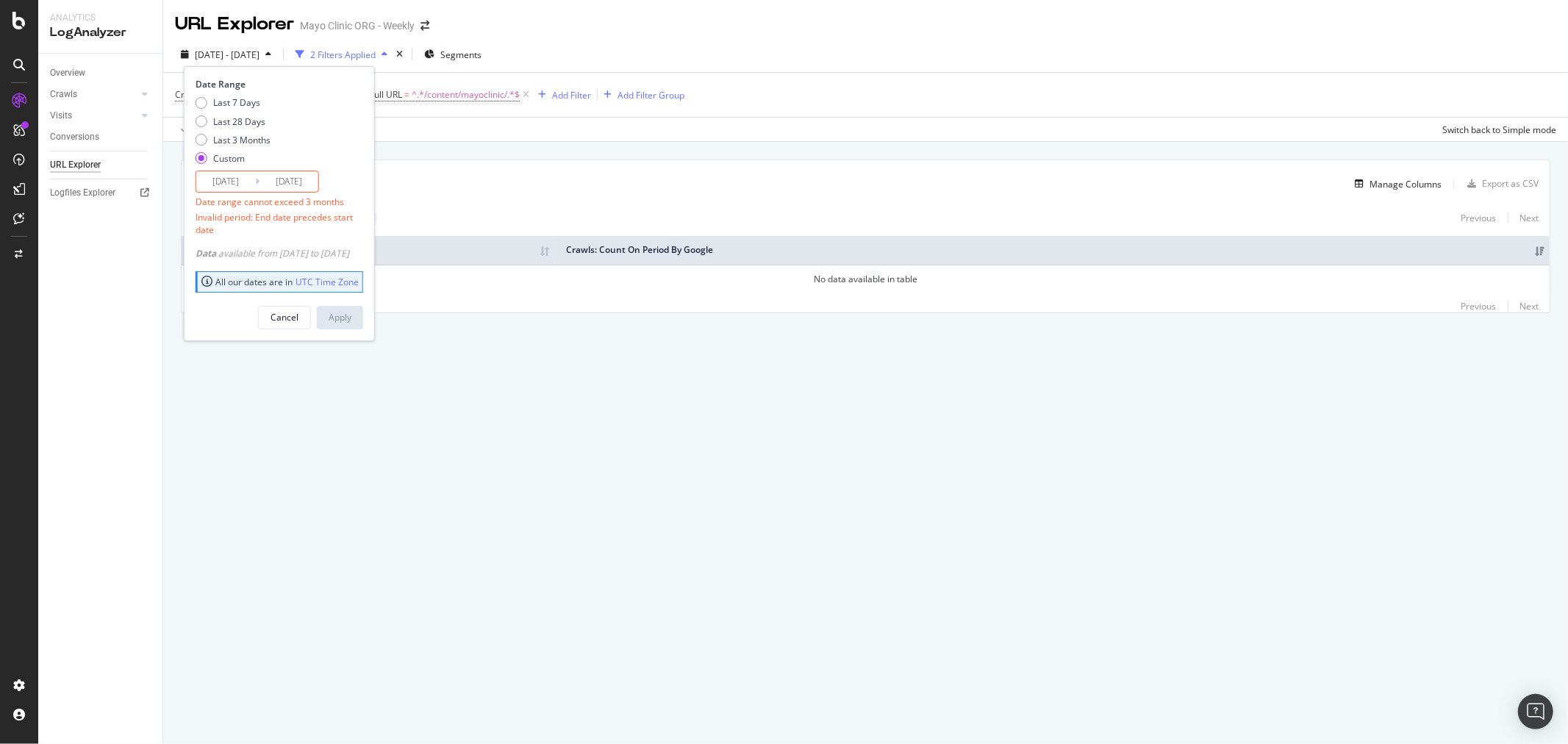
click at [271, 182] on input "[DATE]" at bounding box center [289, 182] width 59 height 21
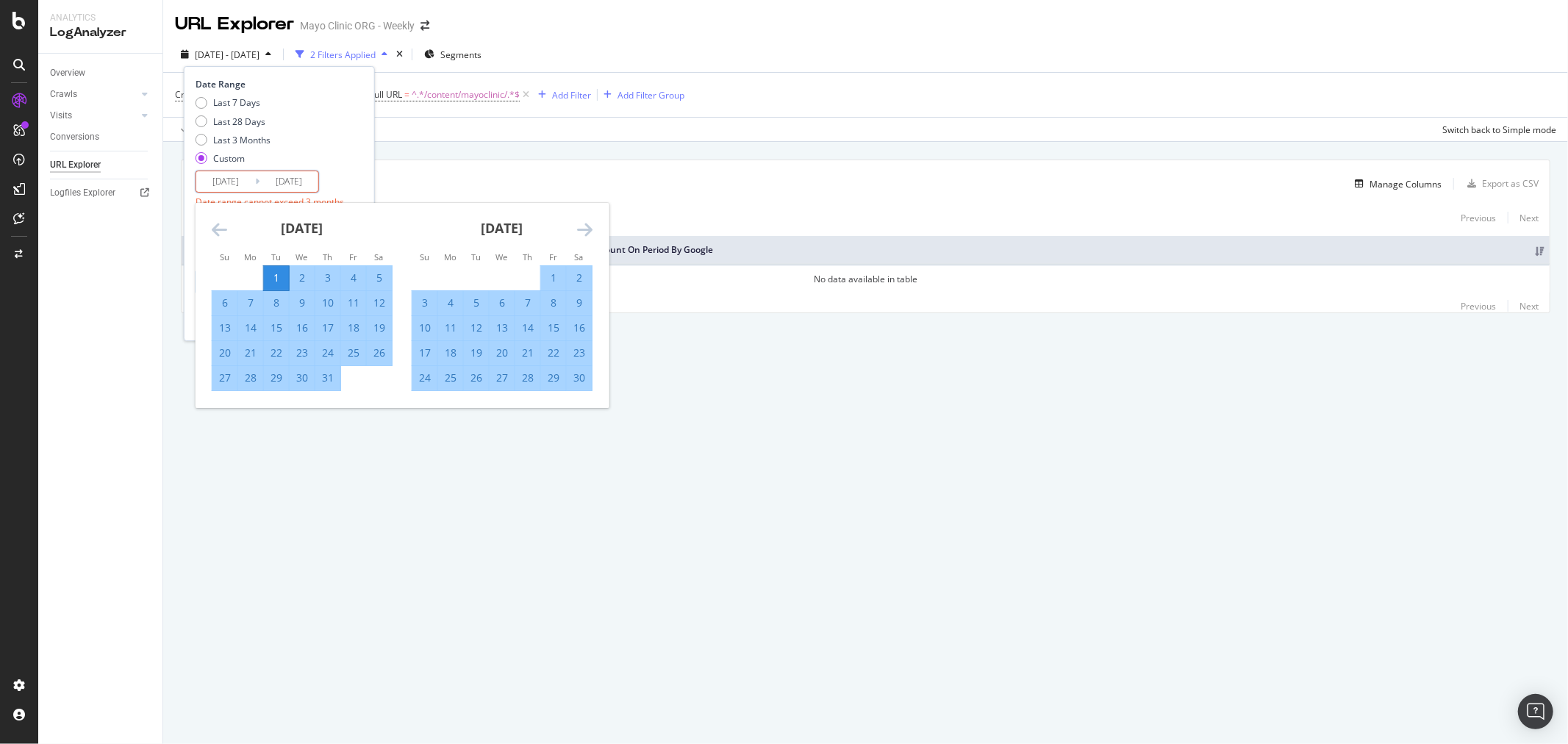
click at [585, 223] on icon "Move forward to switch to the next month." at bounding box center [585, 229] width 16 height 17
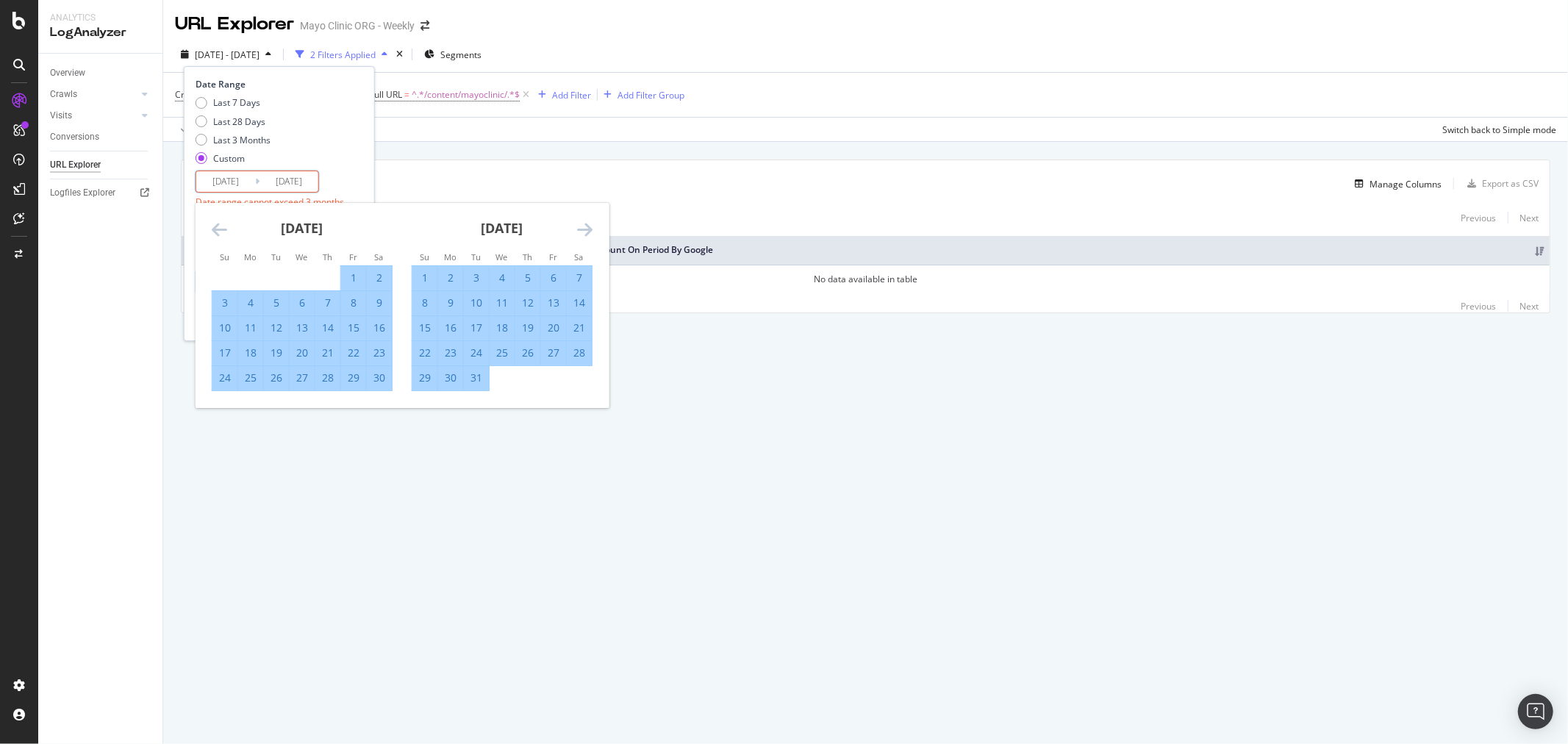
click at [472, 378] on div "31" at bounding box center [476, 378] width 25 height 15
type input "[DATE]"
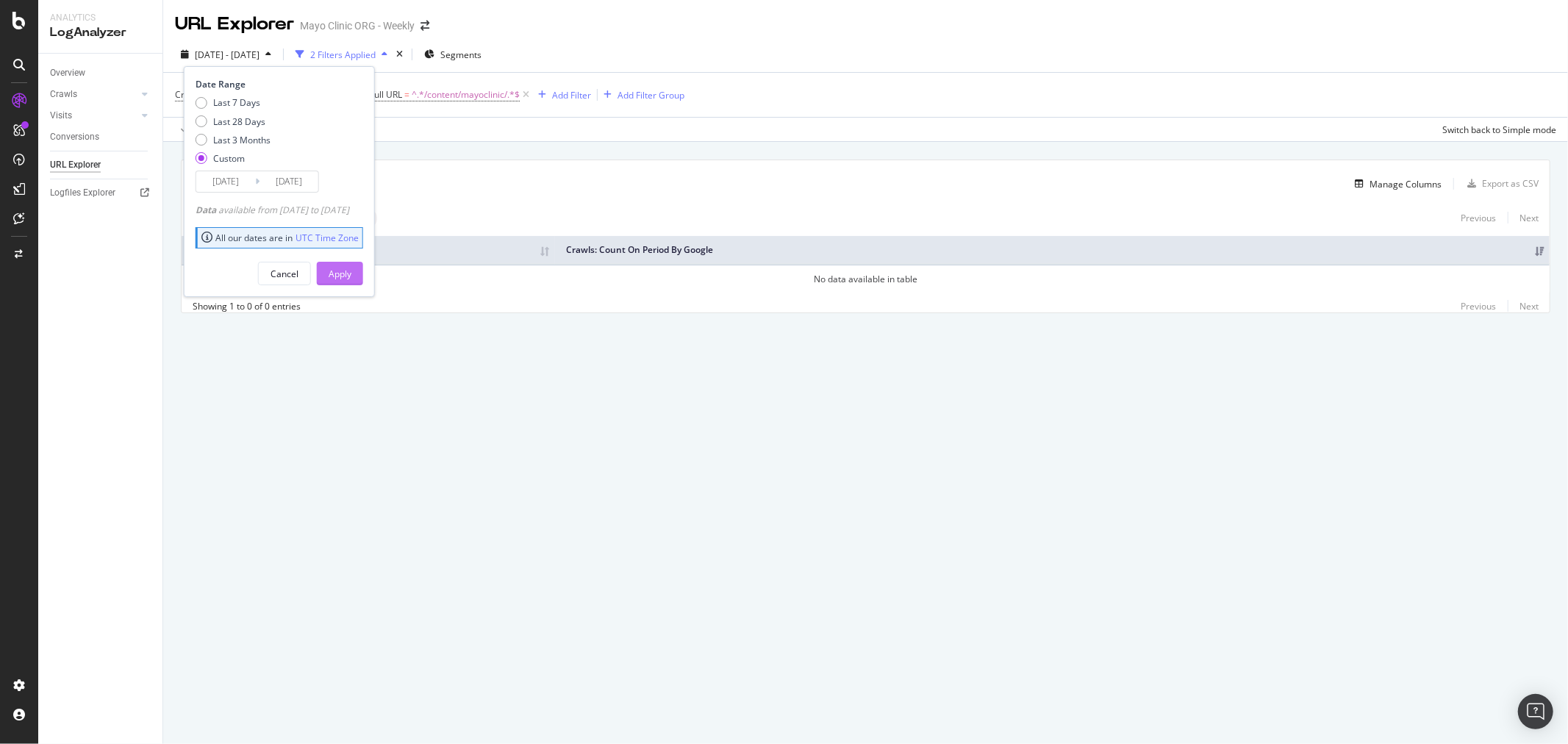
click at [343, 268] on button "Apply" at bounding box center [339, 273] width 46 height 23
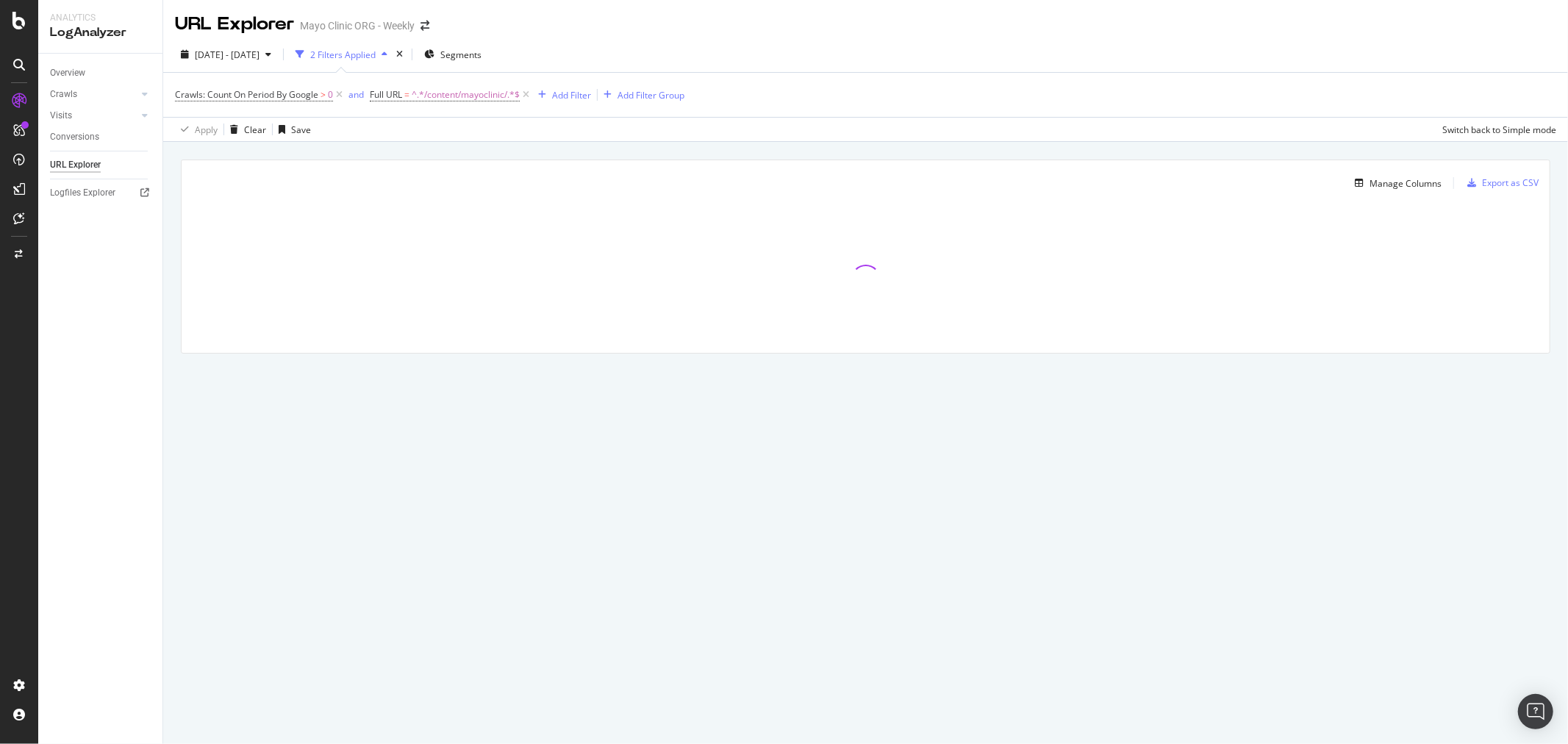
click at [831, 126] on div "Apply Clear Save Switch back to Simple mode" at bounding box center [866, 129] width 1404 height 24
click at [277, 52] on div "button" at bounding box center [268, 54] width 17 height 9
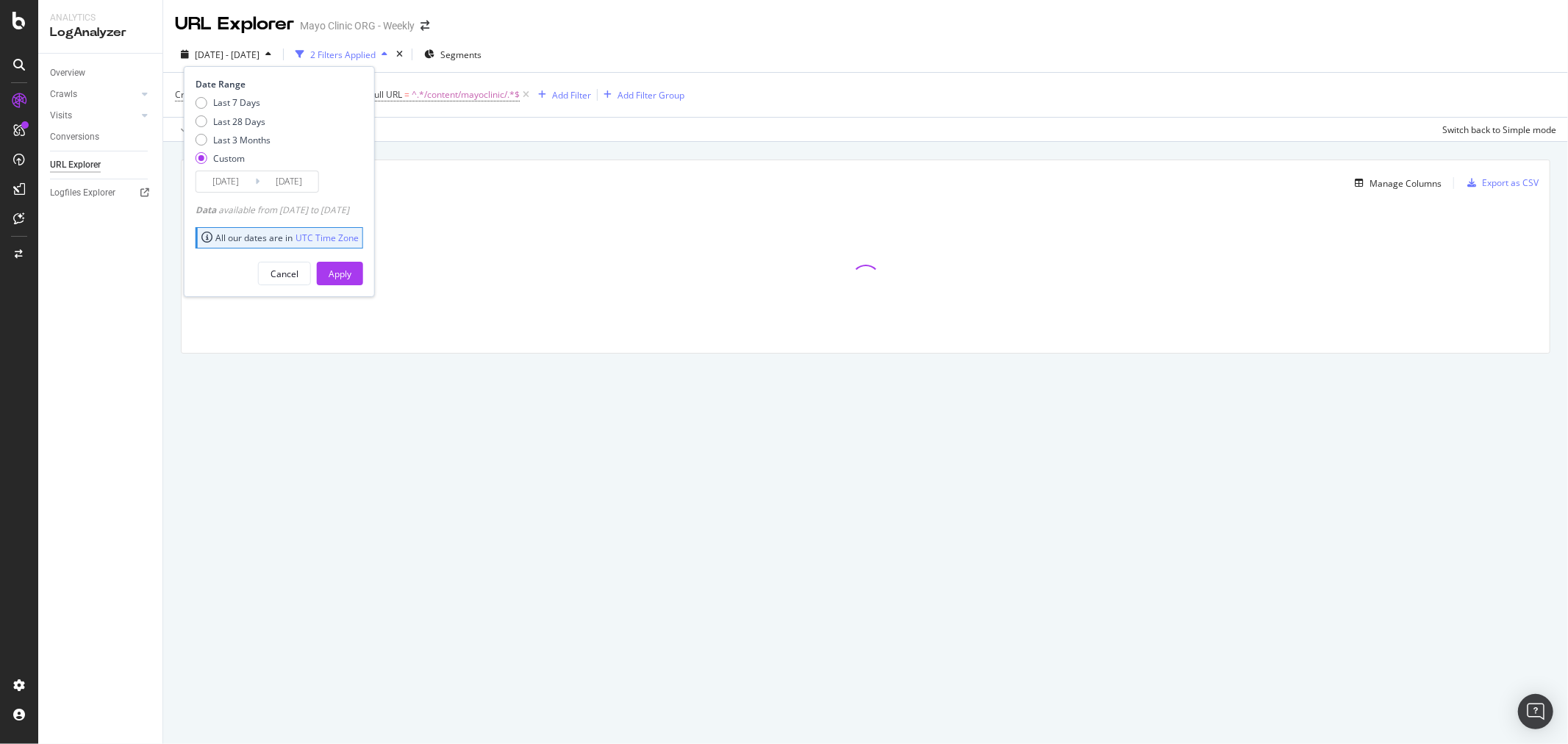
click at [224, 189] on input "[DATE]" at bounding box center [226, 182] width 59 height 21
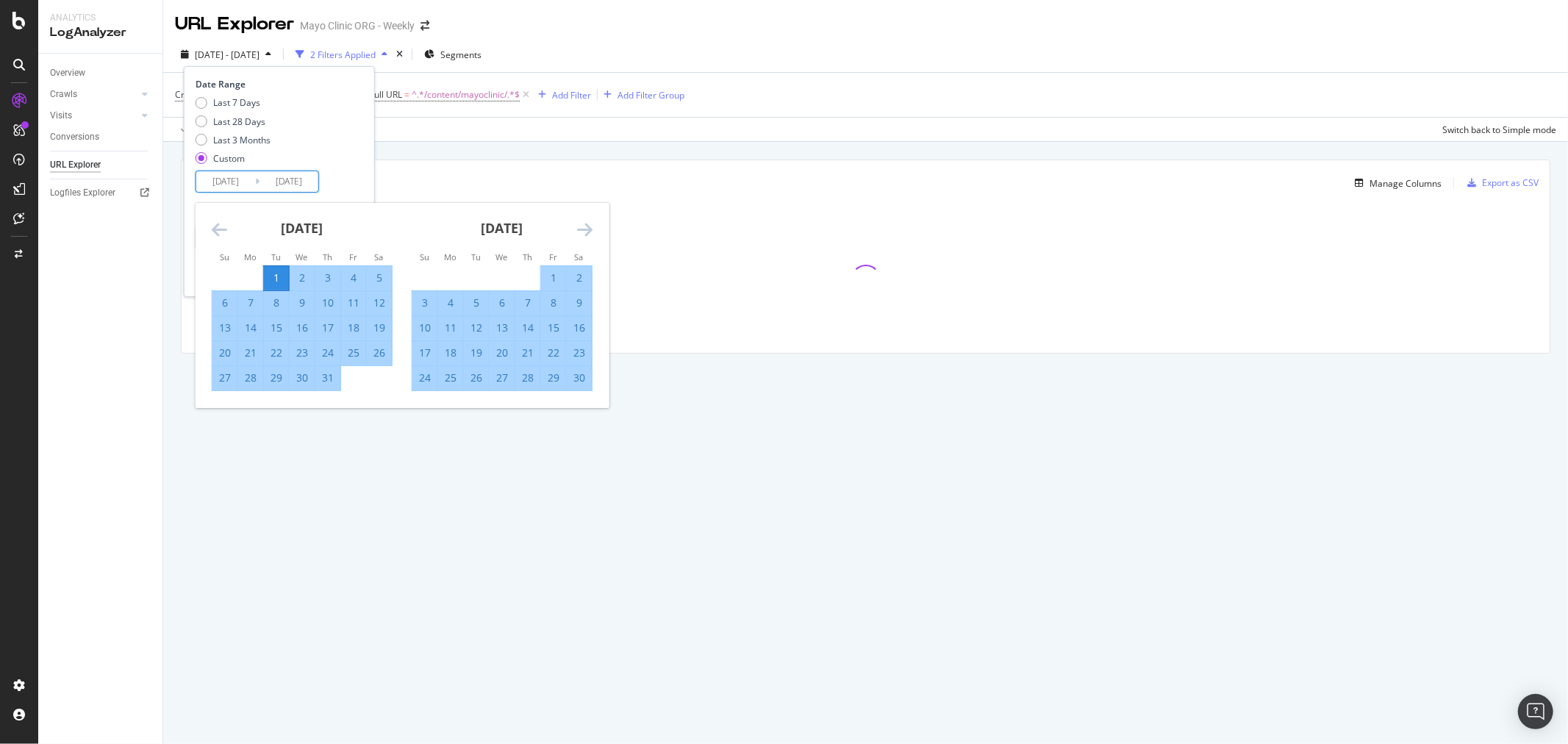
click at [211, 220] on icon "Move backward to switch to the previous month." at bounding box center [219, 229] width 16 height 17
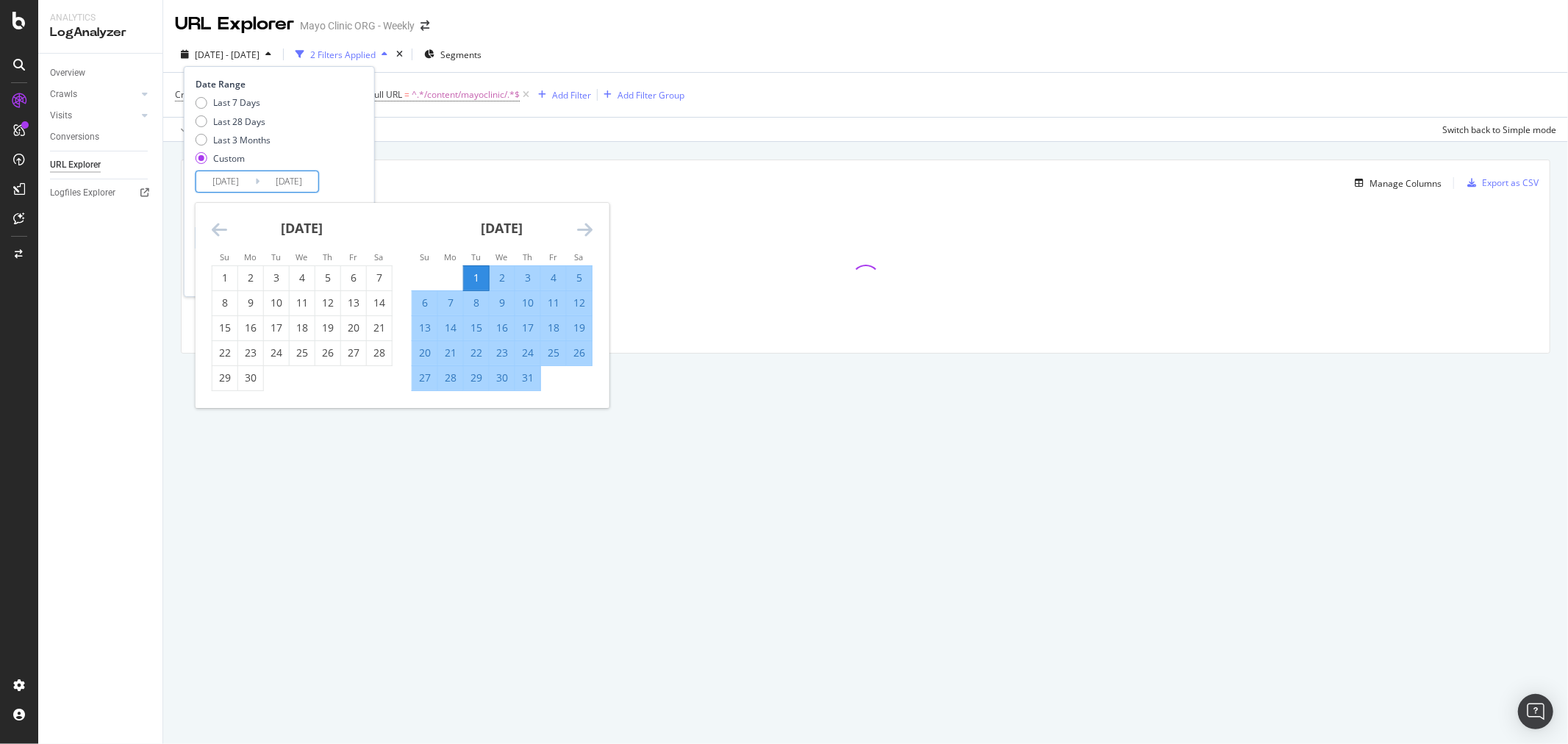
click at [211, 220] on icon "Move backward to switch to the previous month." at bounding box center [219, 229] width 16 height 17
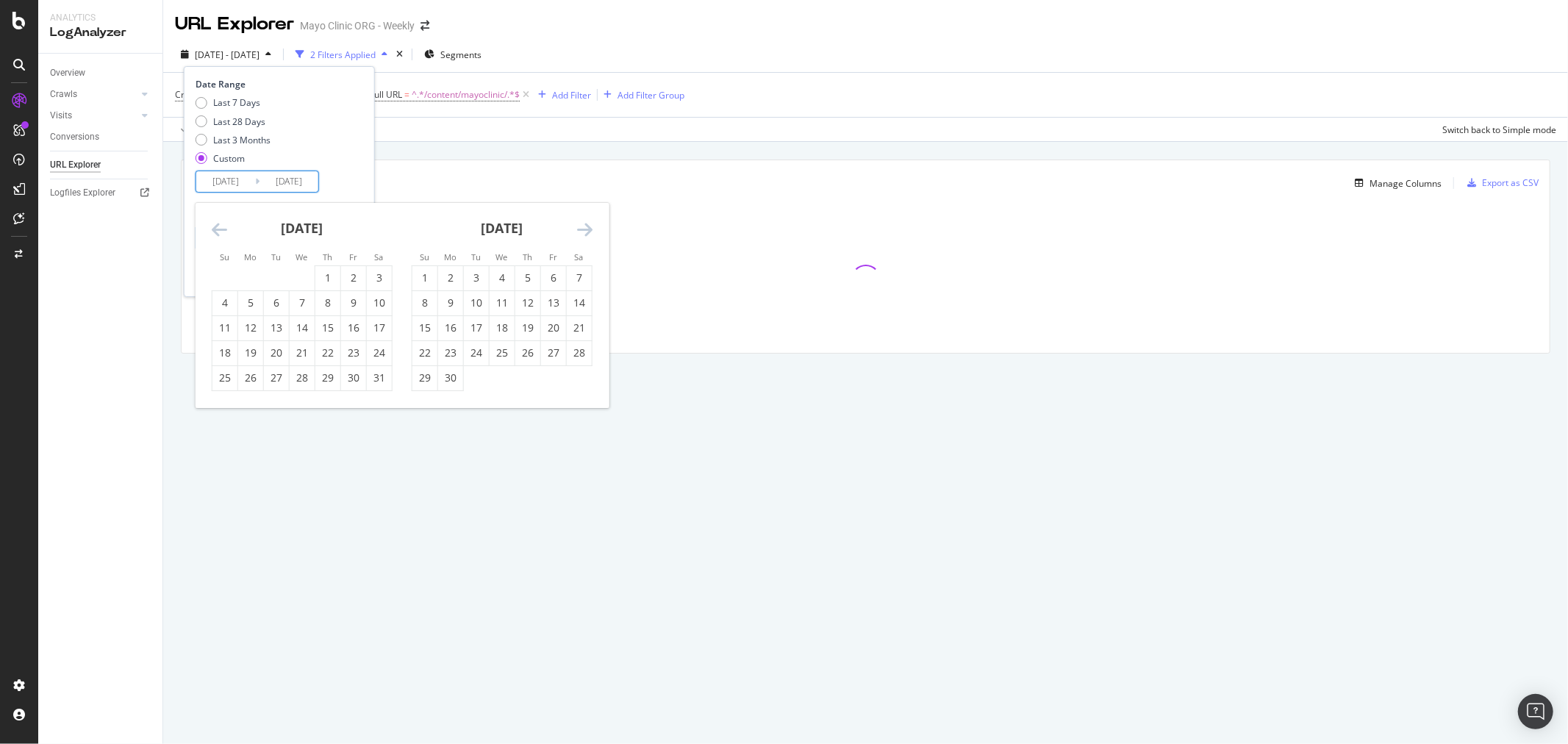
click at [211, 220] on icon "Move backward to switch to the previous month." at bounding box center [219, 229] width 16 height 17
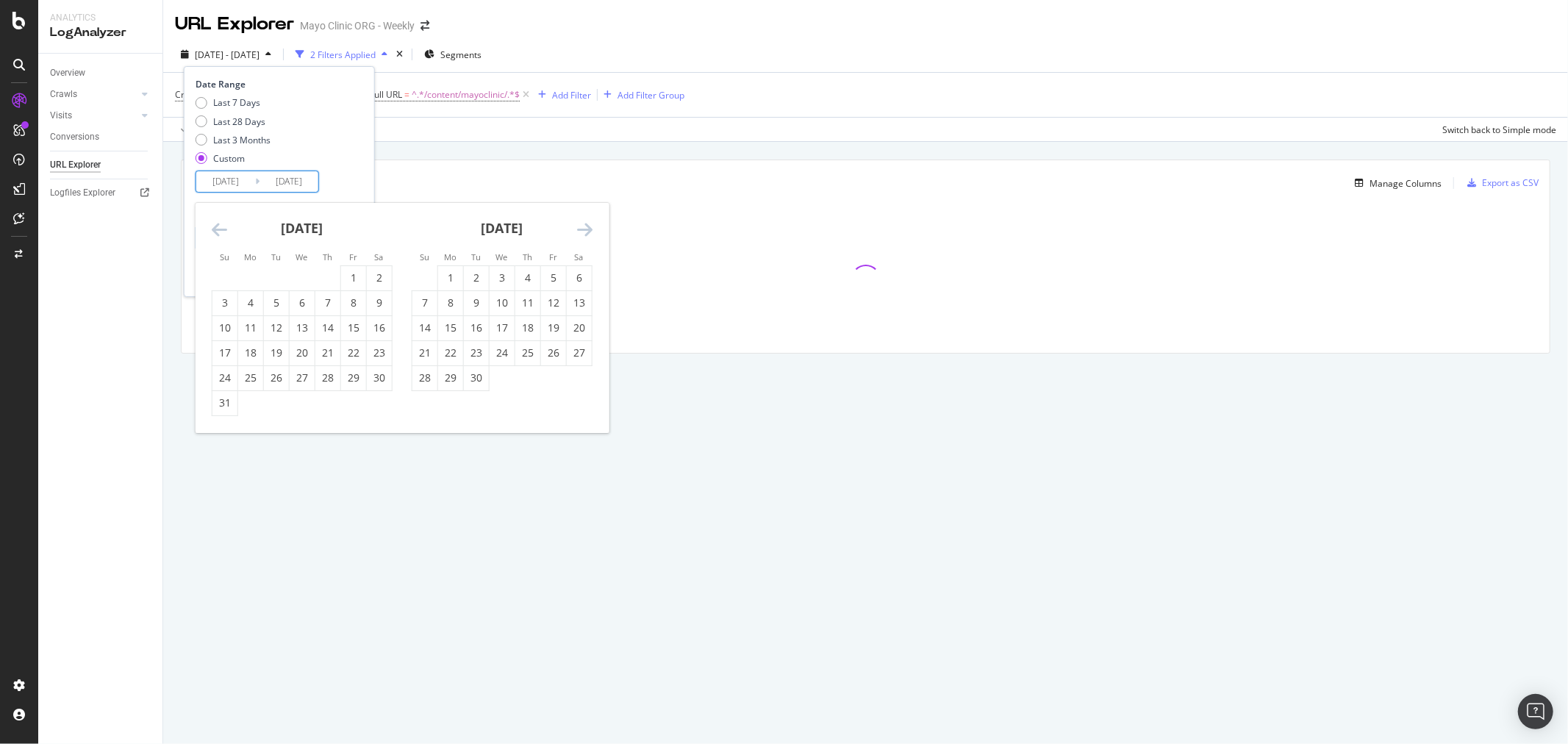
click at [211, 220] on icon "Move backward to switch to the previous month." at bounding box center [219, 229] width 16 height 17
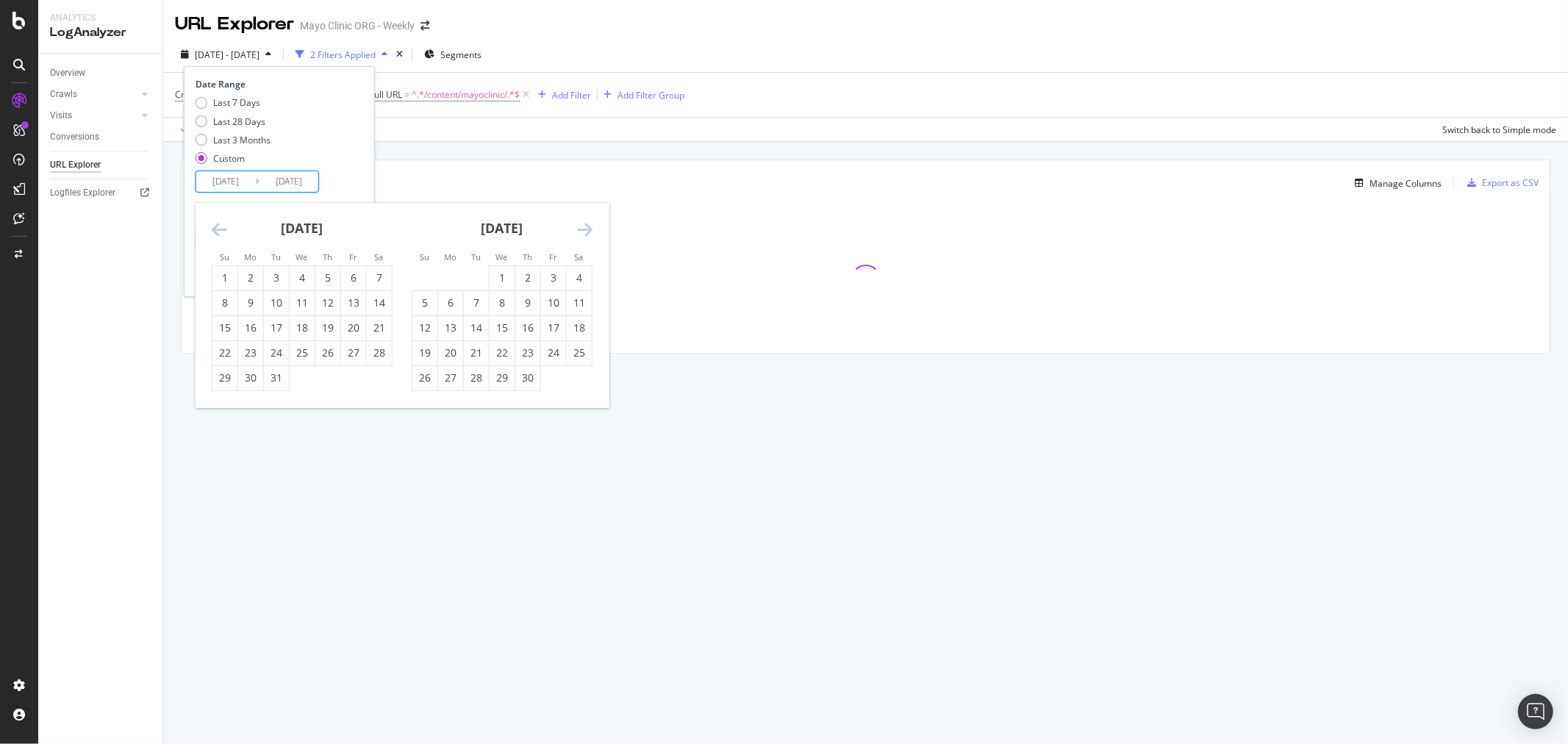
click at [211, 220] on icon "Move backward to switch to the previous month." at bounding box center [219, 229] width 16 height 17
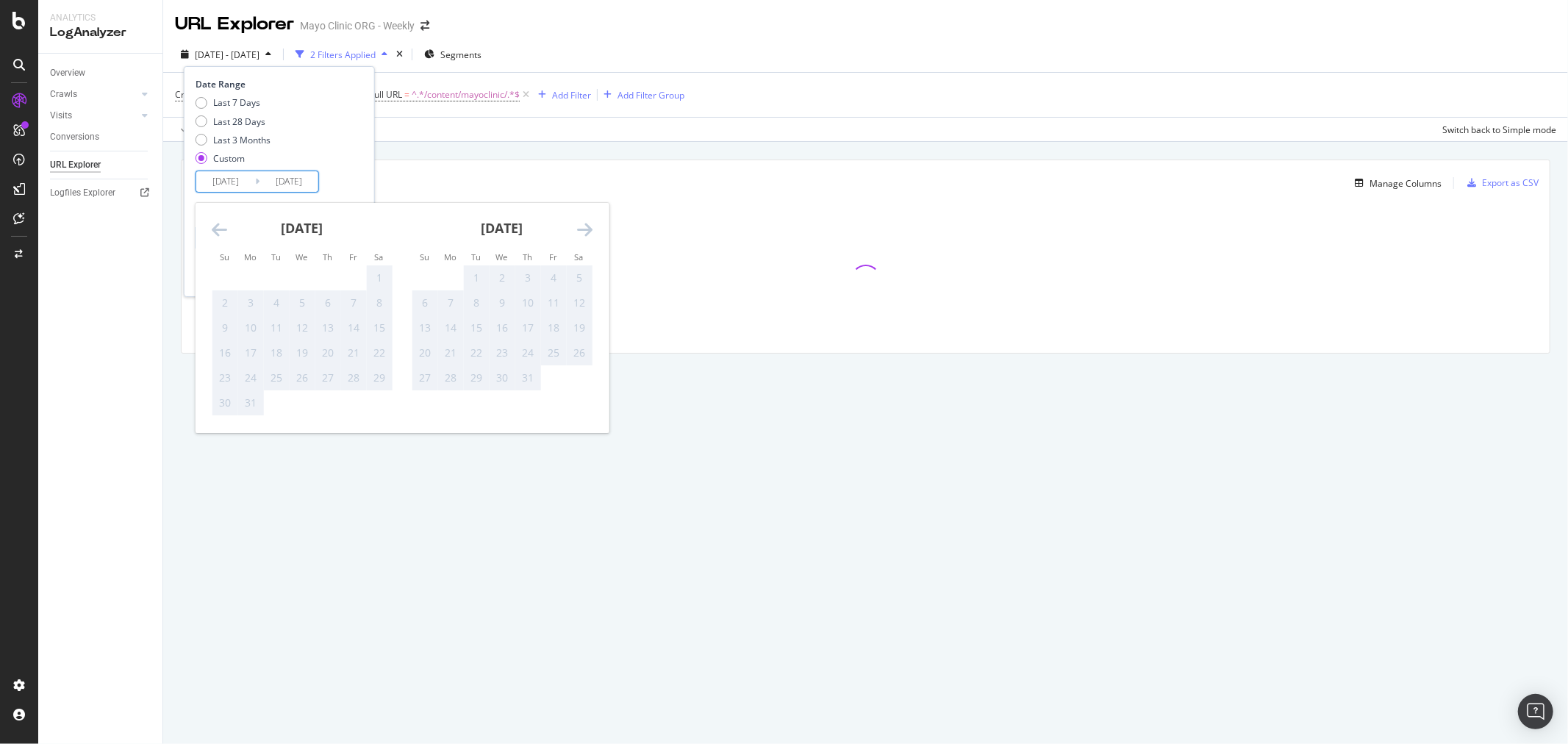
click at [211, 220] on icon "Move backward to switch to the previous month." at bounding box center [219, 229] width 16 height 17
drag, startPoint x: 565, startPoint y: 229, endPoint x: 590, endPoint y: 224, distance: 25.5
click at [568, 228] on div "[DATE]" at bounding box center [502, 234] width 181 height 63
click at [590, 224] on icon "Move forward to switch to the next month." at bounding box center [585, 229] width 16 height 17
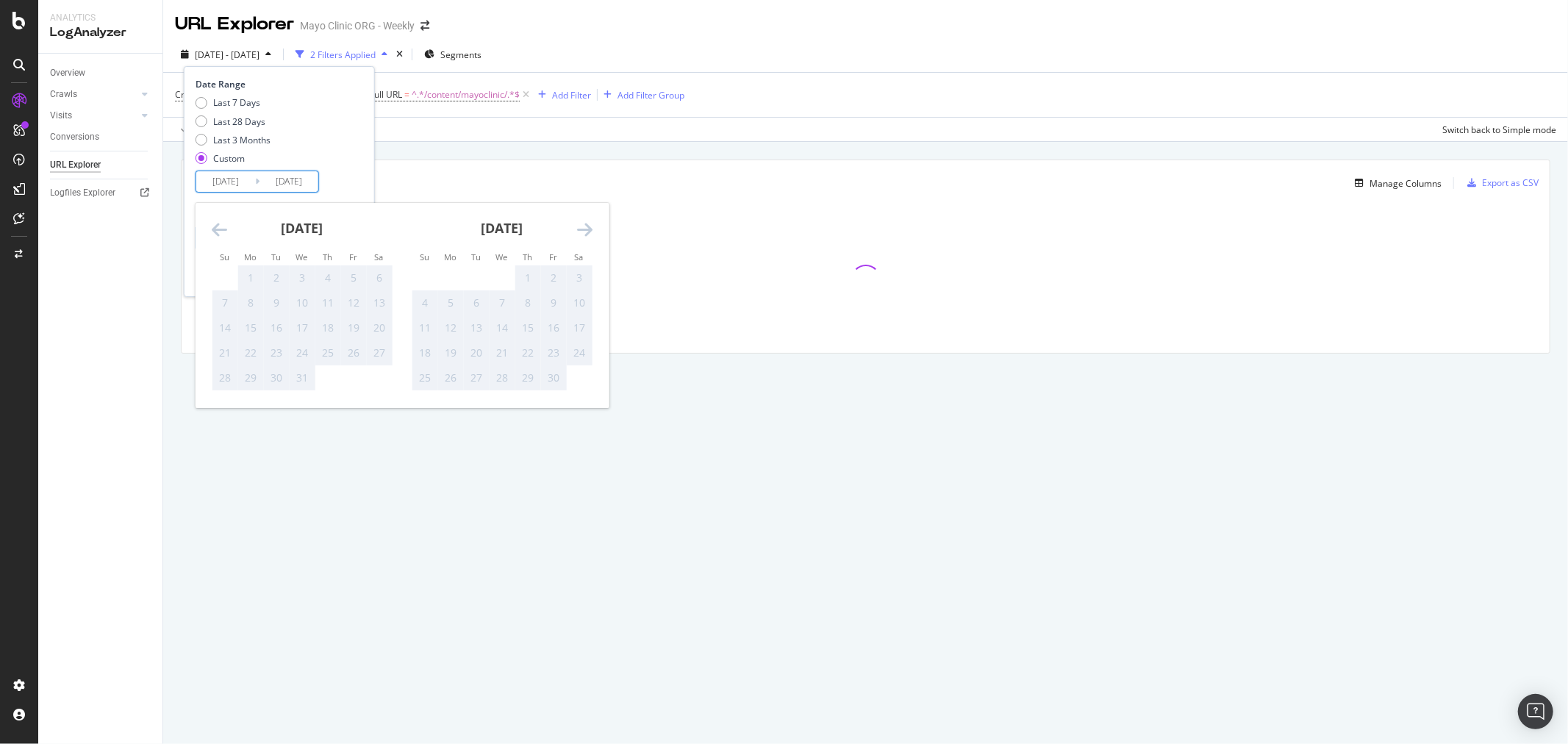
click at [590, 224] on icon "Move forward to switch to the next month." at bounding box center [585, 229] width 16 height 17
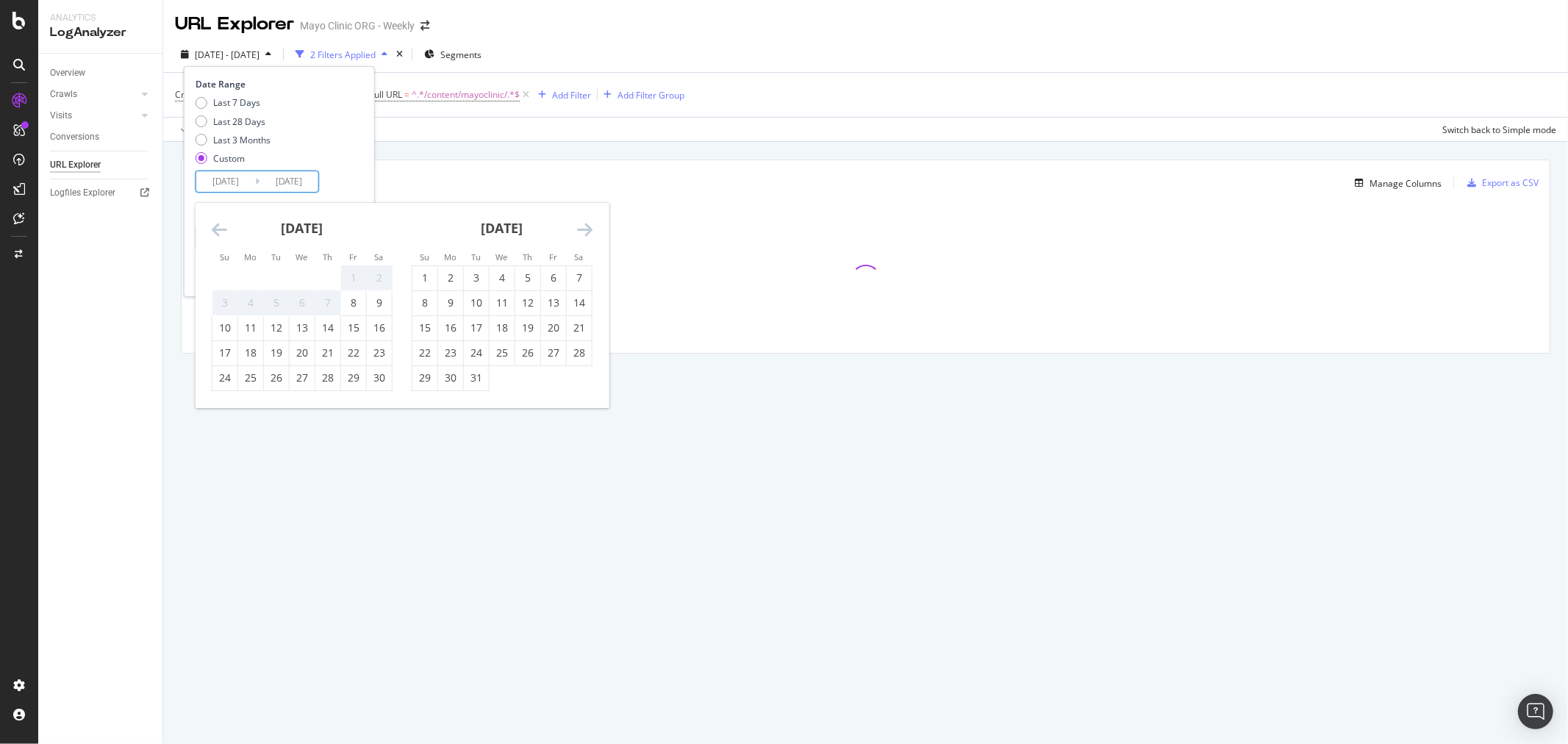
click at [841, 60] on div "[DATE] - [DATE] 2 Filters Applied Segments Date Range Last 7 Days Last 28 Days …" at bounding box center [866, 57] width 1404 height 30
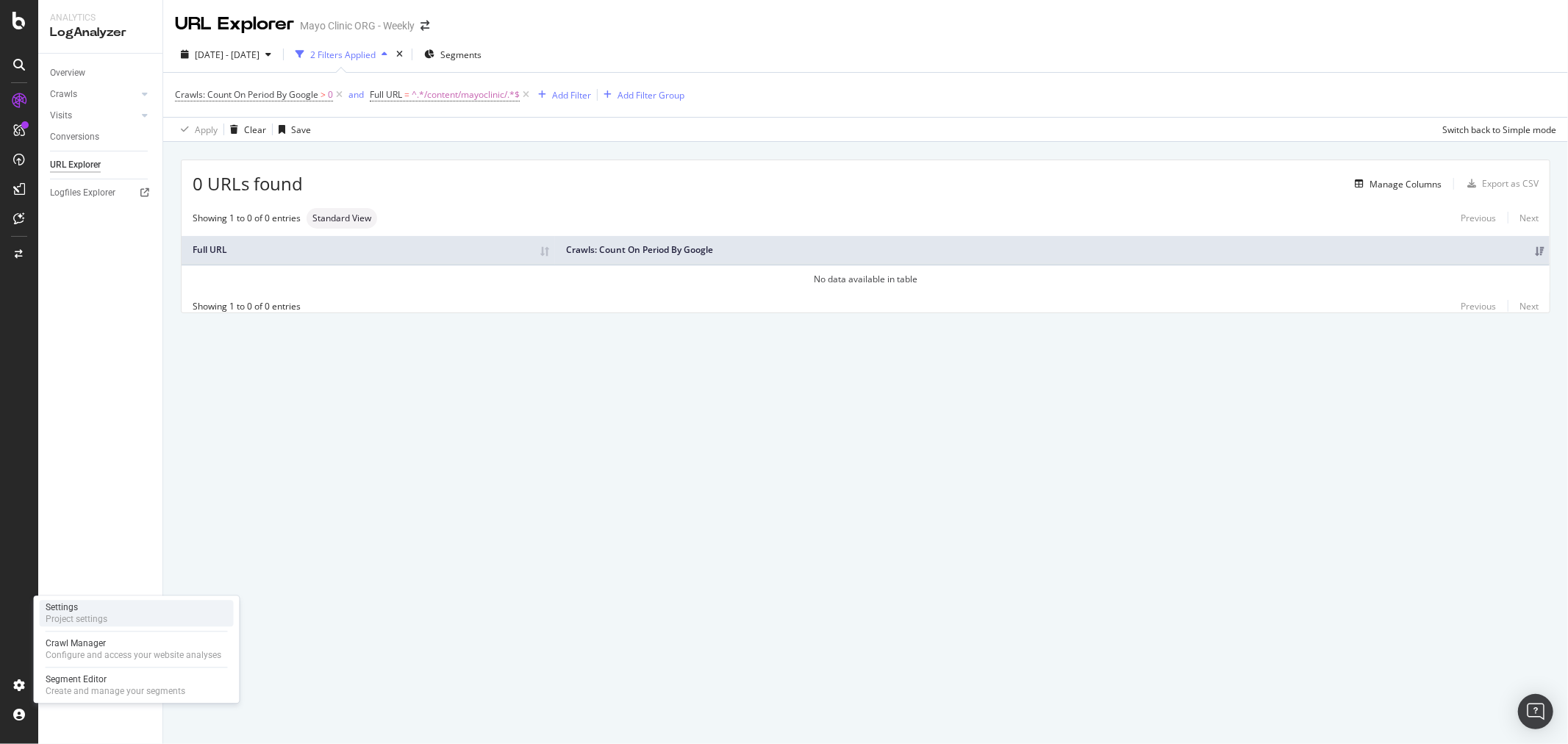
click at [106, 620] on div "Project settings" at bounding box center [76, 620] width 62 height 12
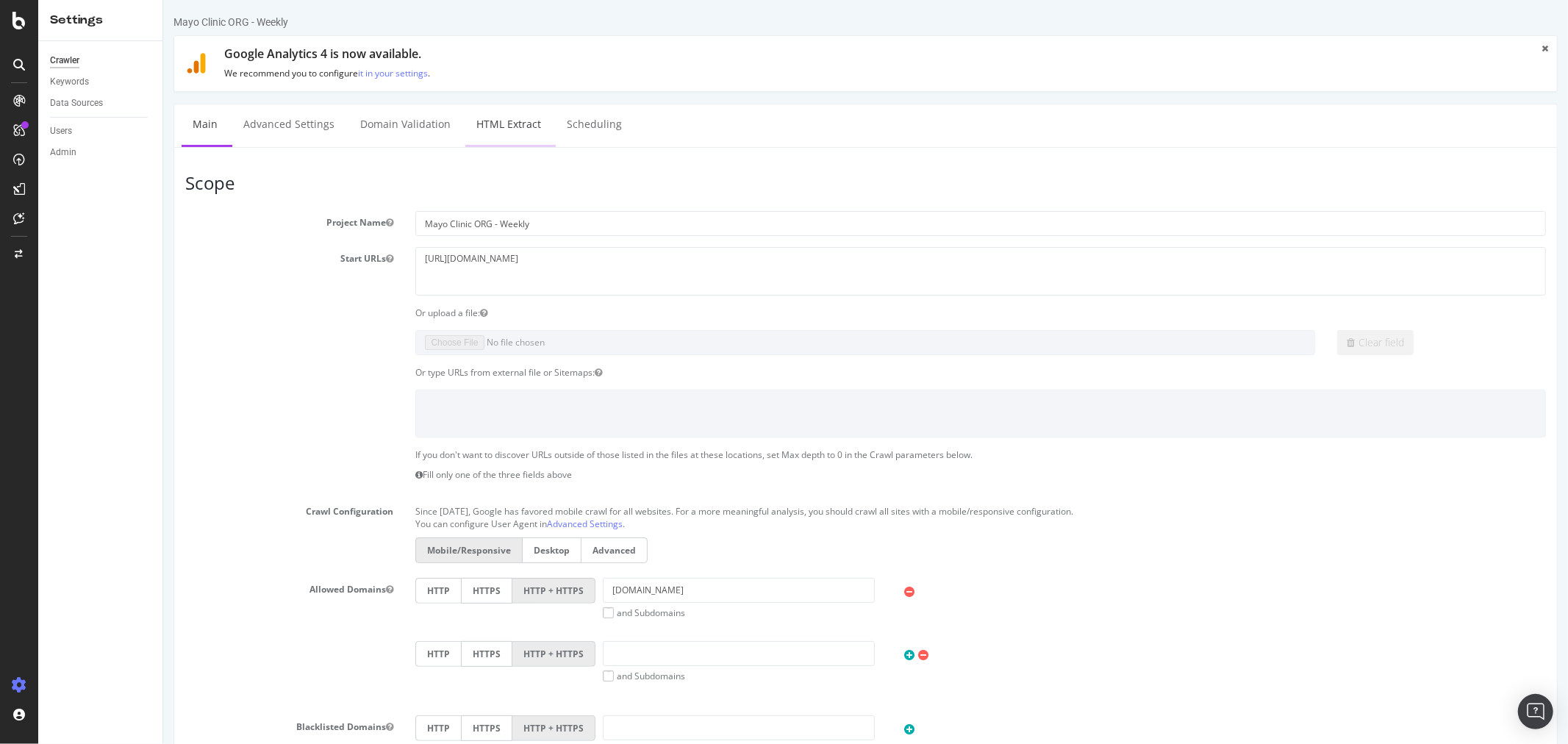
click at [516, 126] on link "HTML Extract" at bounding box center [508, 124] width 87 height 40
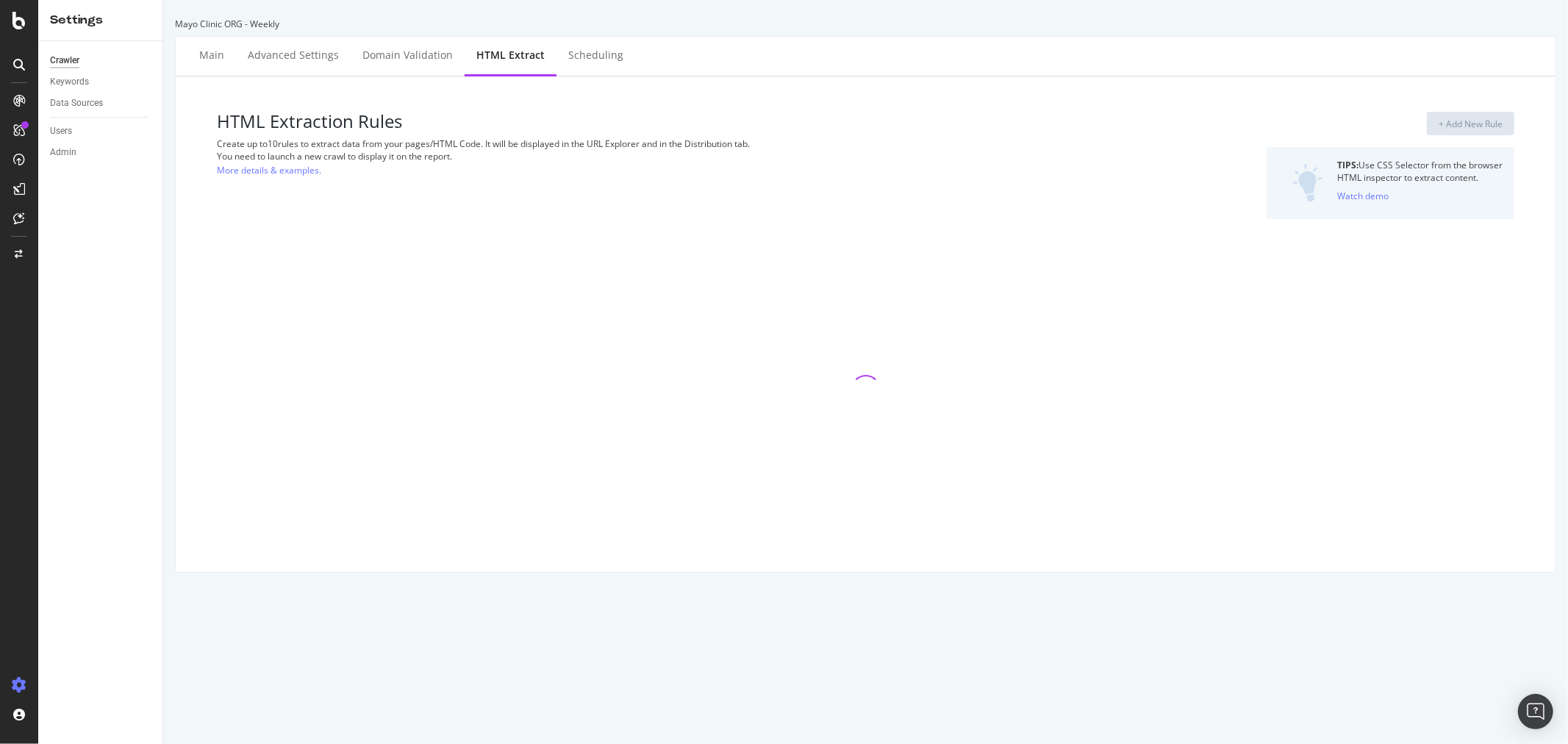
select select "exist"
select select "count"
select select "exist"
select select "list"
select select "exist"
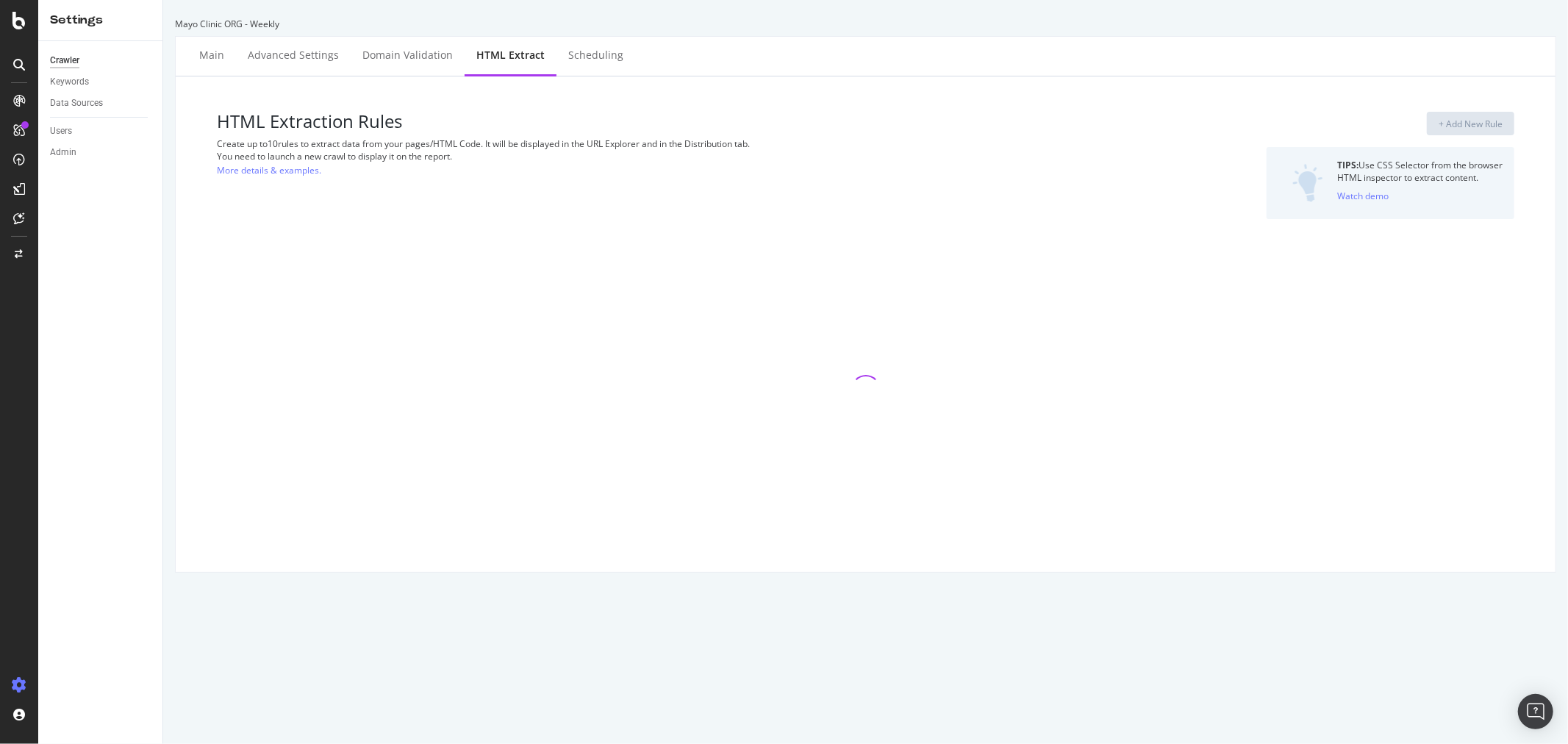
select select "count"
select select "list"
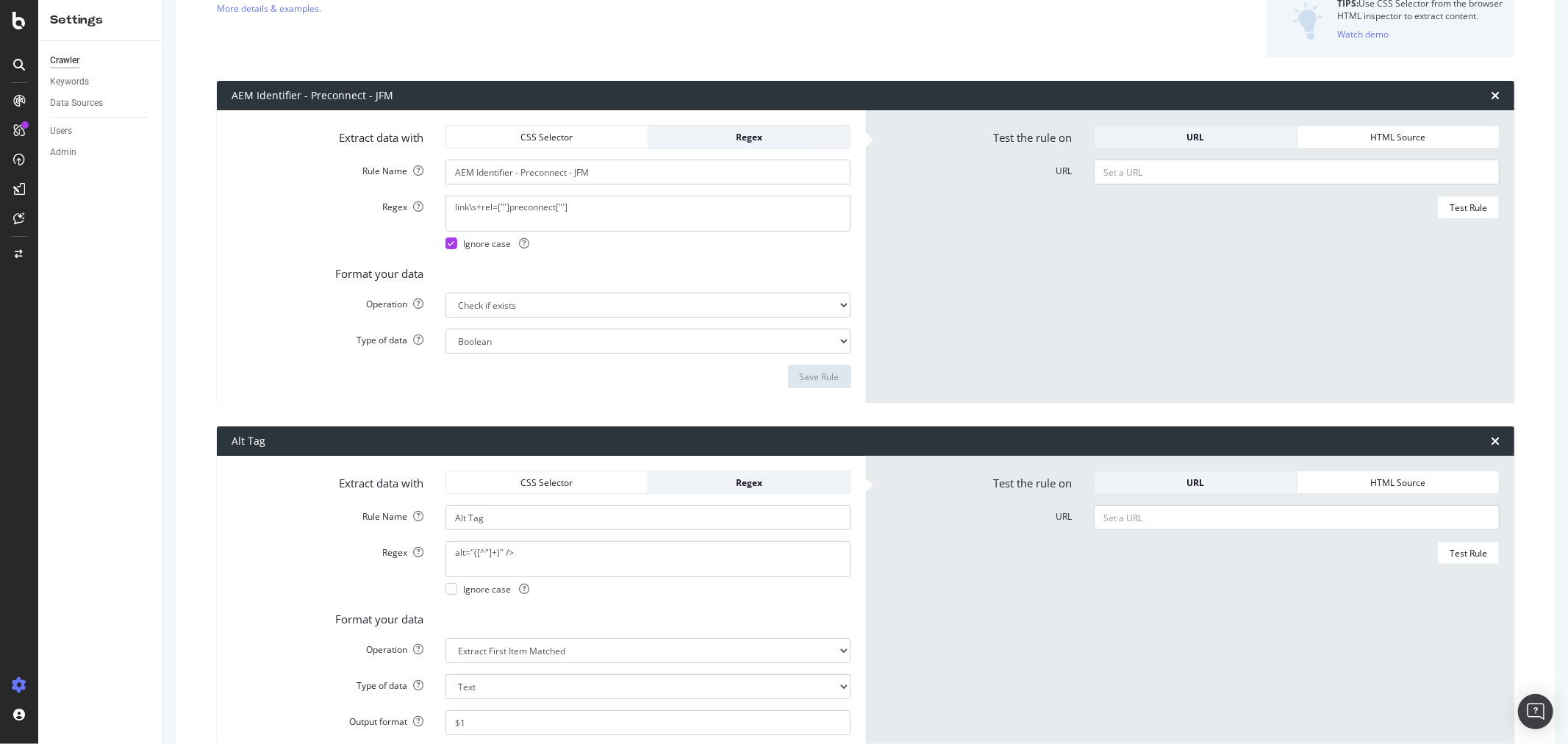
scroll to position [164, 0]
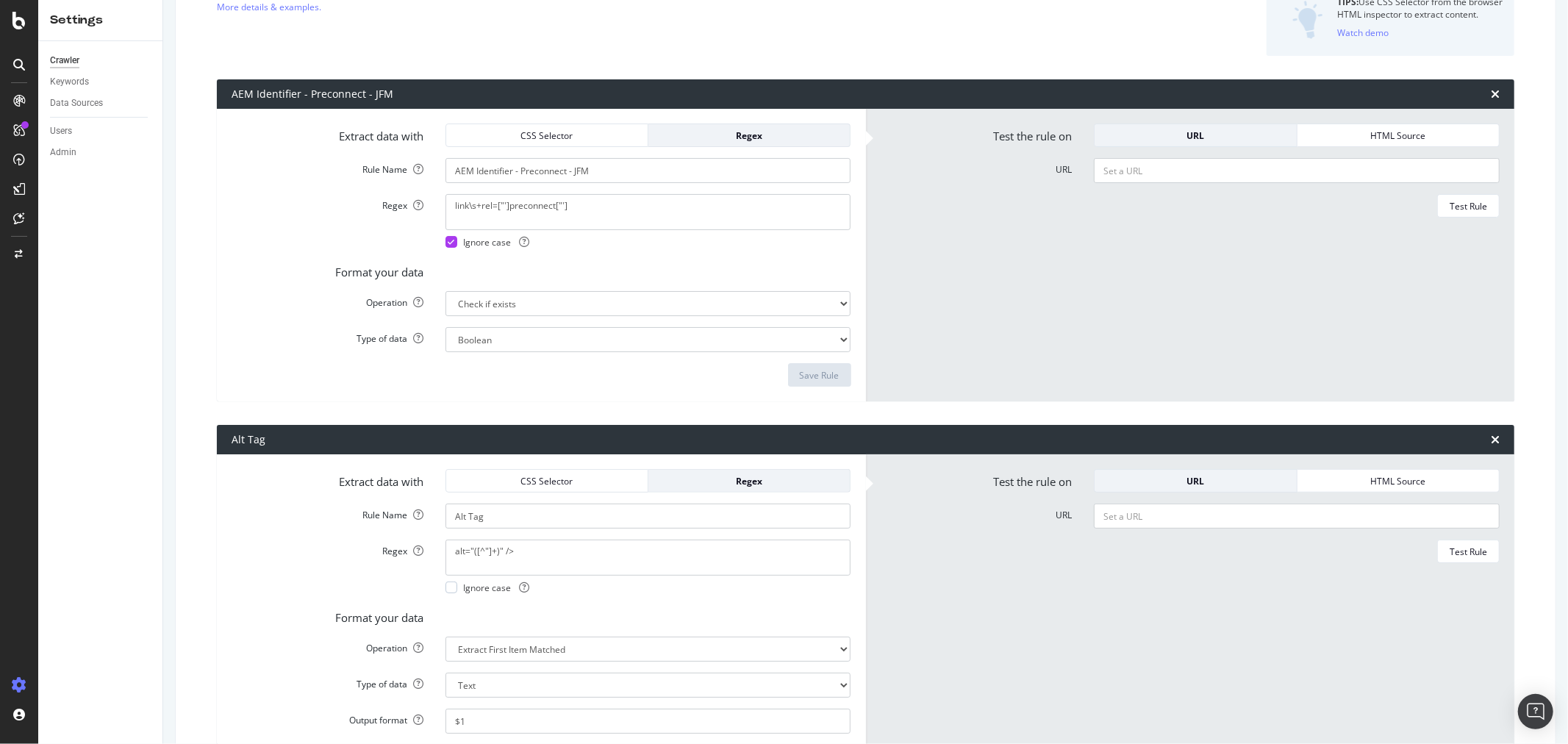
click at [269, 94] on div "AEM Identifier - Preconnect - JFM" at bounding box center [312, 94] width 162 height 15
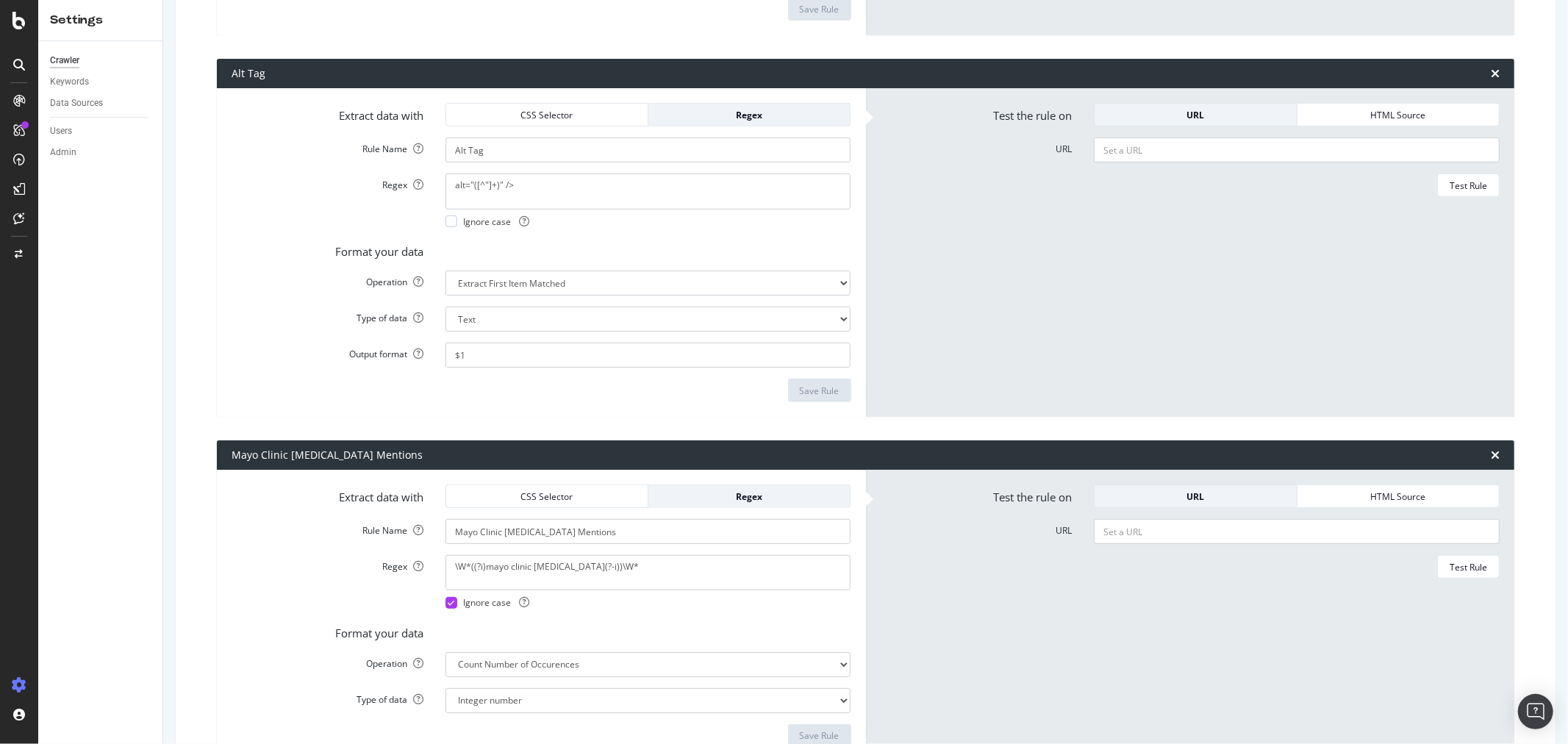
scroll to position [653, 0]
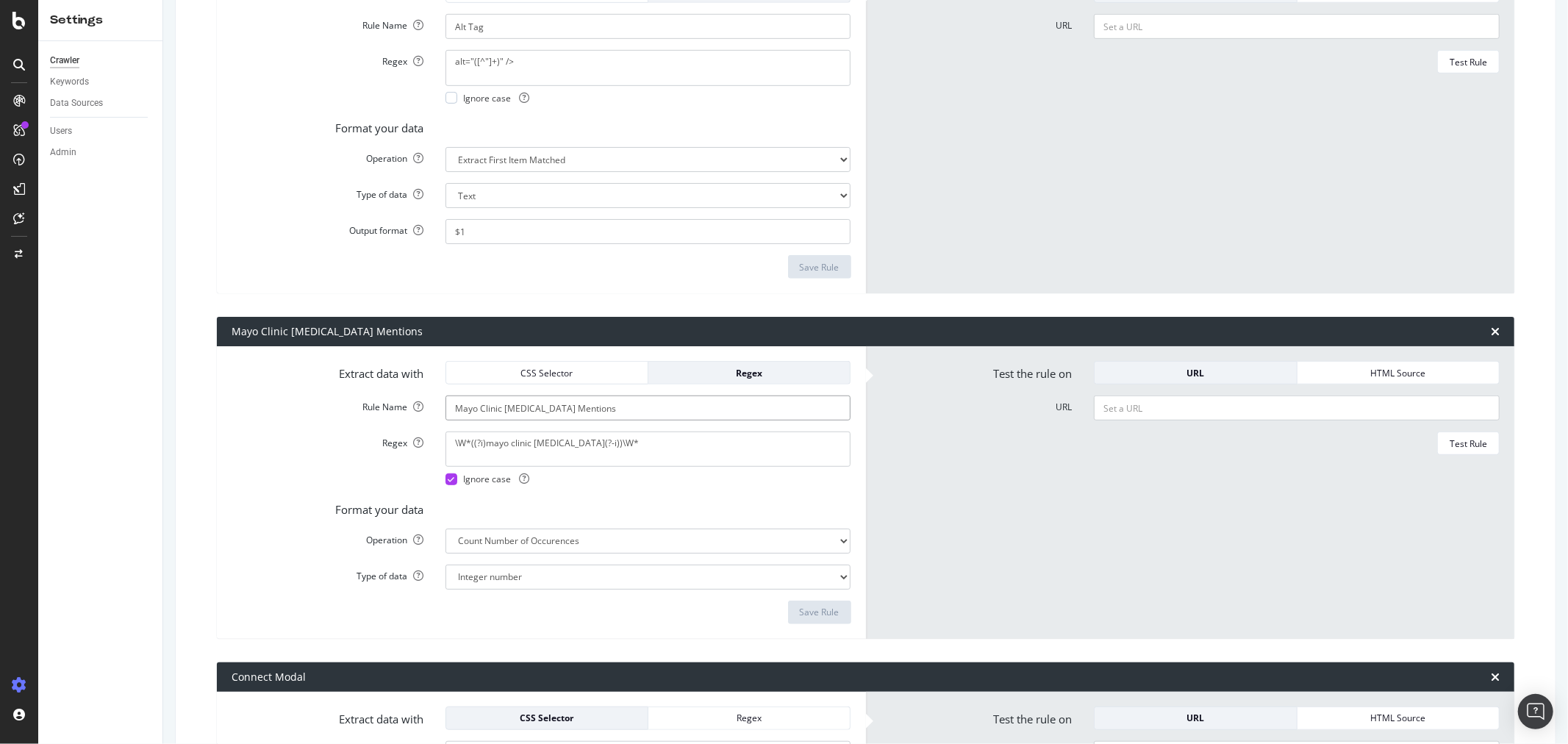
click at [500, 410] on input "Mayo Clinic [MEDICAL_DATA] Mentions" at bounding box center [648, 408] width 405 height 25
click at [533, 406] on input "Mayo Clinic [MEDICAL_DATA] Mentions" at bounding box center [648, 408] width 405 height 25
click at [606, 406] on input "Mayo Clinic [MEDICAL_DATA] Mentions" at bounding box center [648, 408] width 405 height 25
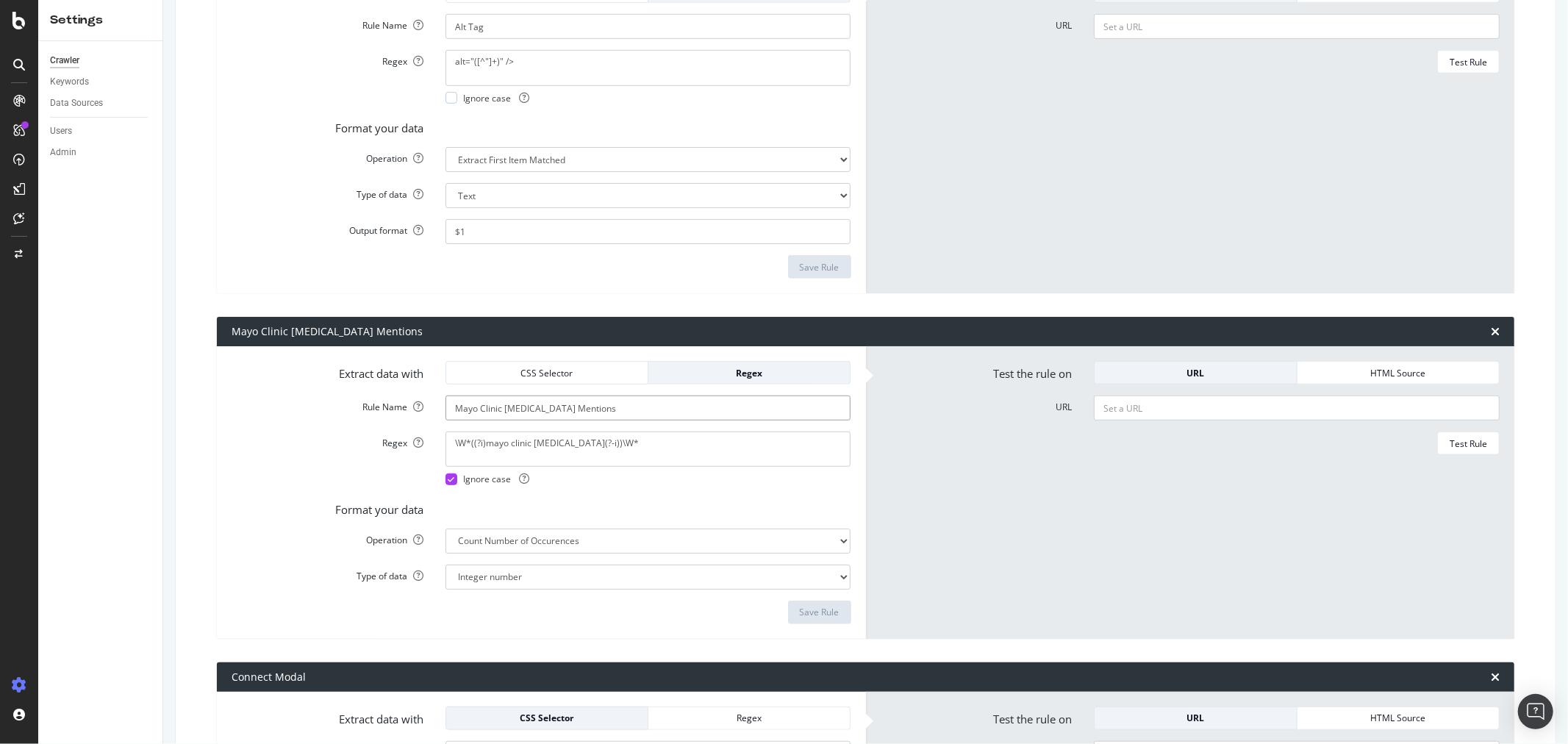
click at [623, 406] on input "Mayo Clinic [MEDICAL_DATA] Mentions" at bounding box center [648, 408] width 405 height 25
click at [344, 332] on div "Mayo Clinic [MEDICAL_DATA] Mentions" at bounding box center [327, 332] width 191 height 15
click at [320, 385] on form "Extract data with CSS Selector Regex Rule Name Mayo Clinic [MEDICAL_DATA] Menti…" at bounding box center [541, 493] width 620 height 263
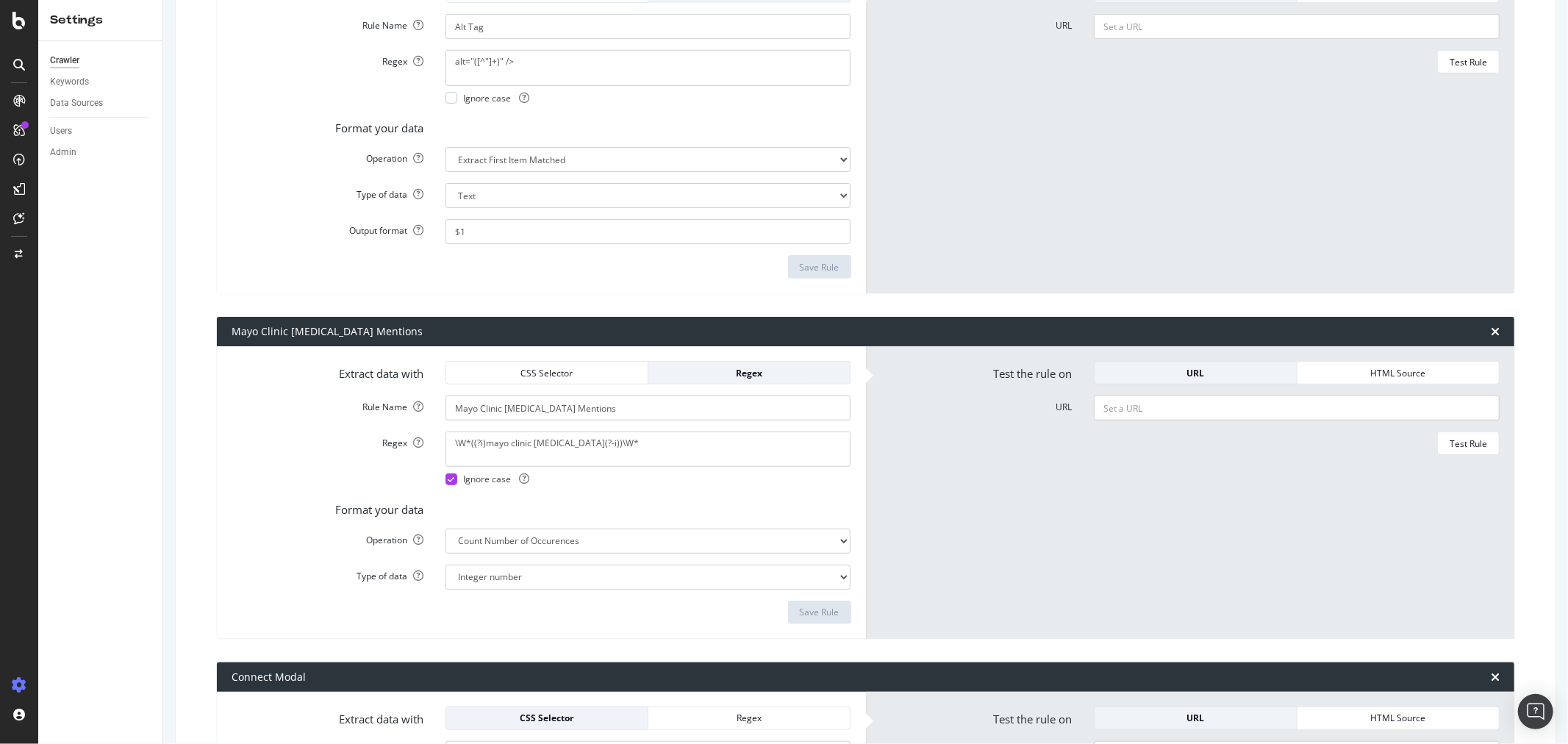
click at [390, 331] on div "Mayo Clinic [MEDICAL_DATA] Mentions" at bounding box center [327, 332] width 191 height 15
drag, startPoint x: 231, startPoint y: 331, endPoint x: 354, endPoint y: 331, distance: 123.0
click at [354, 331] on div "Mayo Clinic [MEDICAL_DATA] Mentions" at bounding box center [327, 332] width 191 height 15
click at [356, 331] on div "Mayo Clinic [MEDICAL_DATA] Mentions" at bounding box center [327, 332] width 191 height 15
drag, startPoint x: 419, startPoint y: 333, endPoint x: 326, endPoint y: 329, distance: 93.1
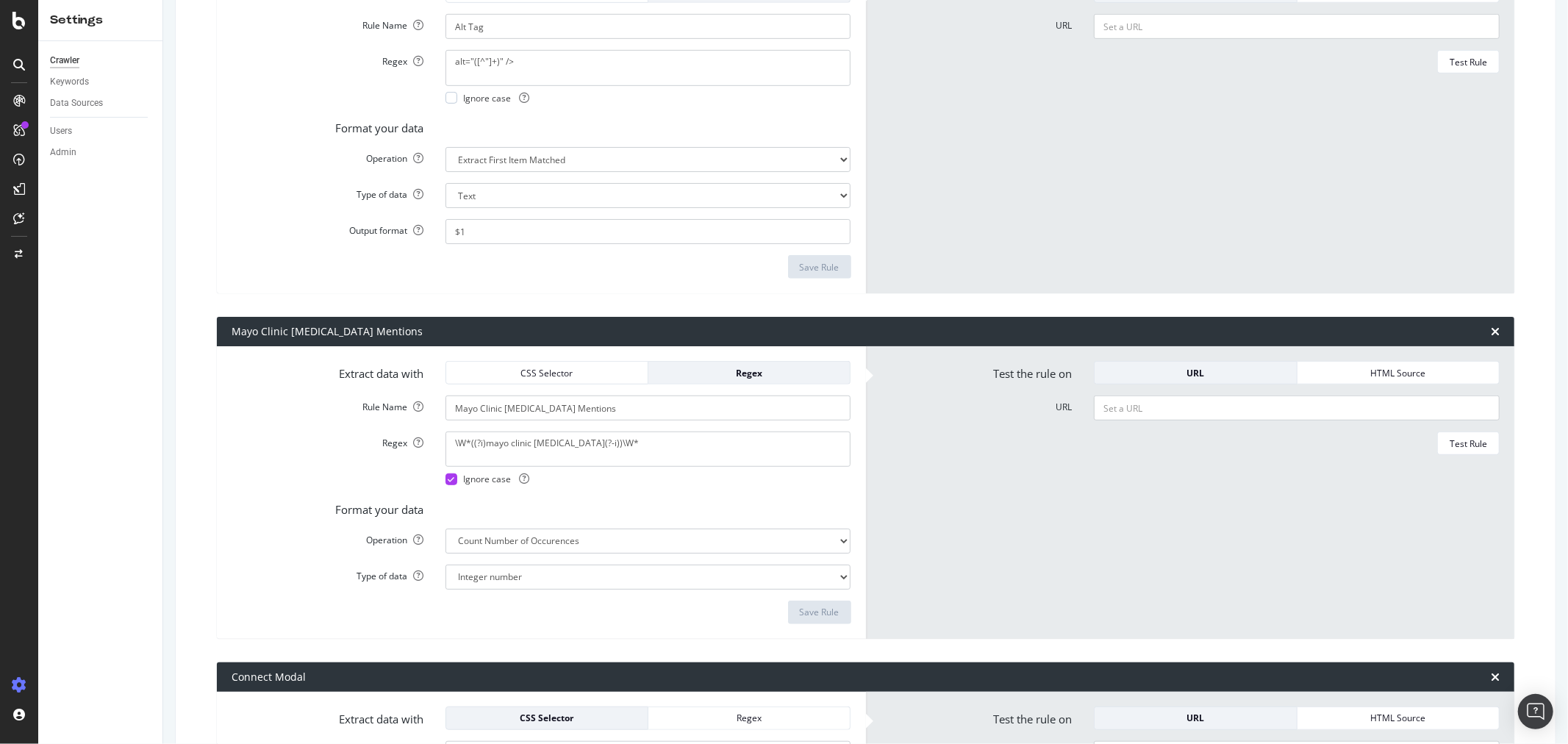
click at [346, 329] on div "Mayo Clinic [MEDICAL_DATA] Mentions" at bounding box center [865, 332] width 1297 height 30
click at [233, 334] on div "Mayo Clinic [MEDICAL_DATA] Mentions" at bounding box center [327, 332] width 191 height 15
drag, startPoint x: 235, startPoint y: 331, endPoint x: 451, endPoint y: 329, distance: 216.0
click at [451, 329] on div "Mayo Clinic [MEDICAL_DATA] Mentions" at bounding box center [865, 332] width 1297 height 30
click at [452, 329] on div "Mayo Clinic [MEDICAL_DATA] Mentions" at bounding box center [865, 332] width 1297 height 30
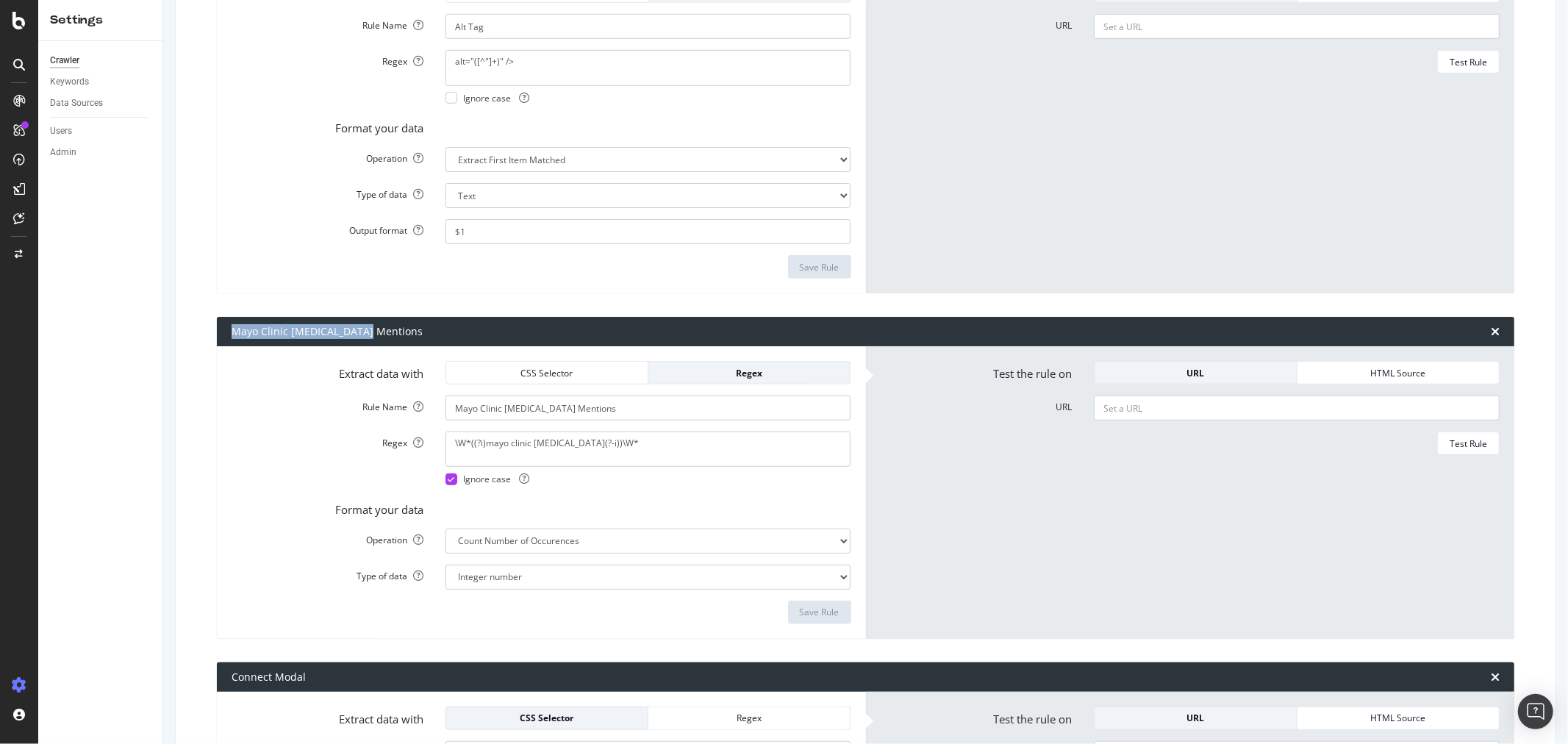
drag, startPoint x: 233, startPoint y: 332, endPoint x: 405, endPoint y: 326, distance: 172.1
click at [367, 326] on div "Mayo Clinic [MEDICAL_DATA] Mentions" at bounding box center [327, 332] width 191 height 15
click at [410, 326] on div "Mayo Clinic [MEDICAL_DATA] Mentions" at bounding box center [865, 332] width 1297 height 30
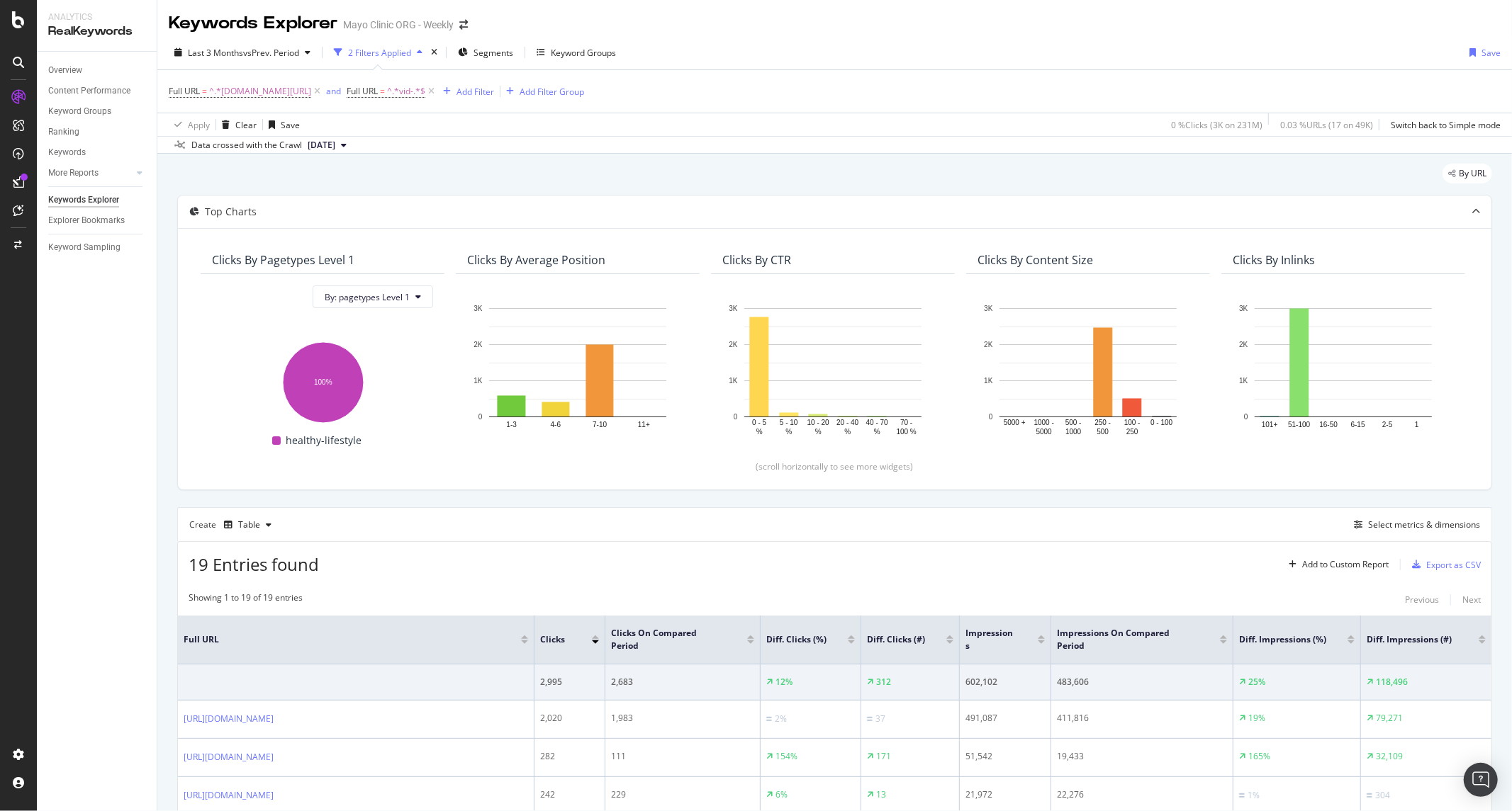
scroll to position [158, 0]
